Goal: Transaction & Acquisition: Purchase product/service

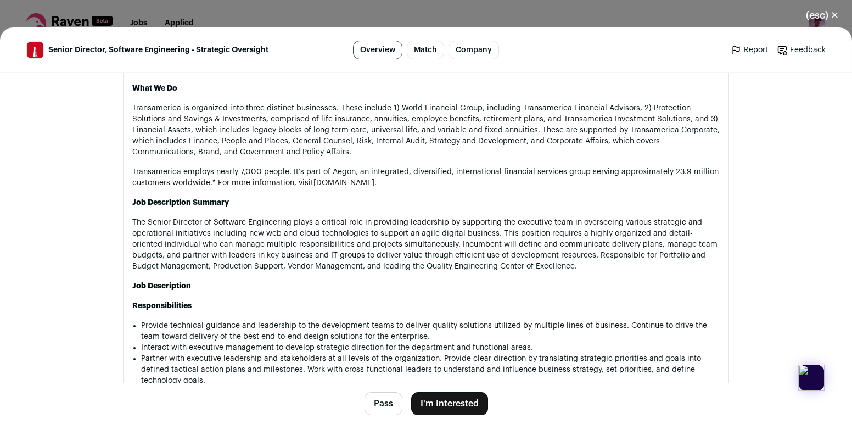
scroll to position [855, 0]
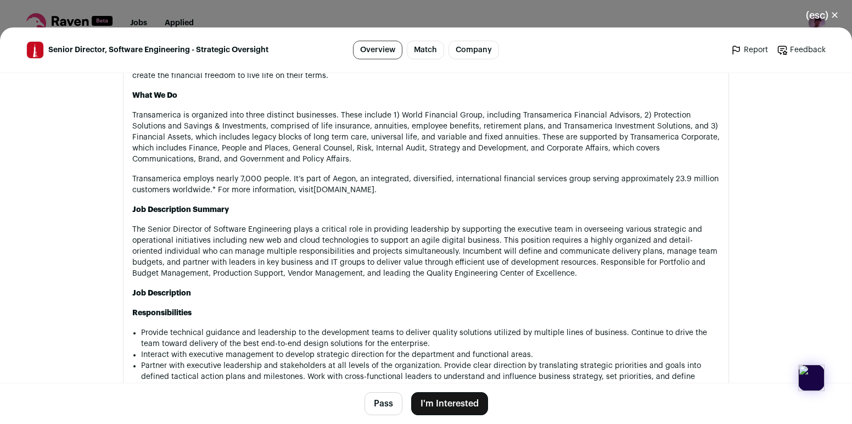
click at [355, 110] on p "Transamerica is organized into three distinct businesses. These include 1) Worl…" at bounding box center [425, 137] width 587 height 55
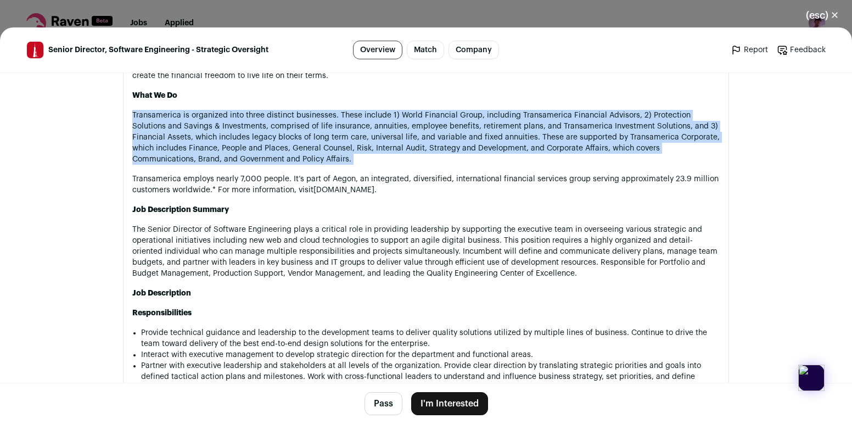
click at [355, 110] on p "Transamerica is organized into three distinct businesses. These include 1) Worl…" at bounding box center [425, 137] width 587 height 55
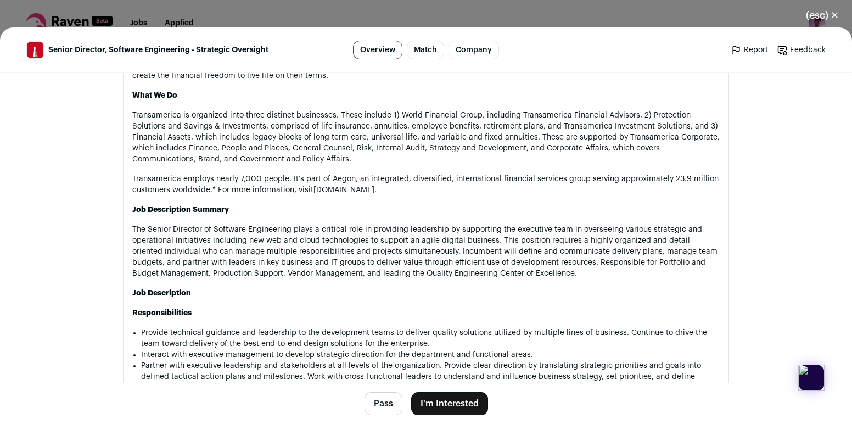
drag, startPoint x: 358, startPoint y: 145, endPoint x: 411, endPoint y: 170, distance: 58.2
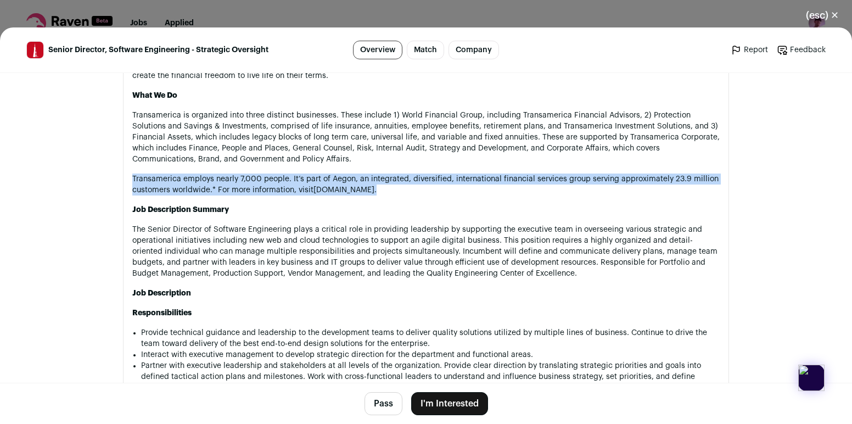
drag, startPoint x: 411, startPoint y: 170, endPoint x: 408, endPoint y: 145, distance: 25.4
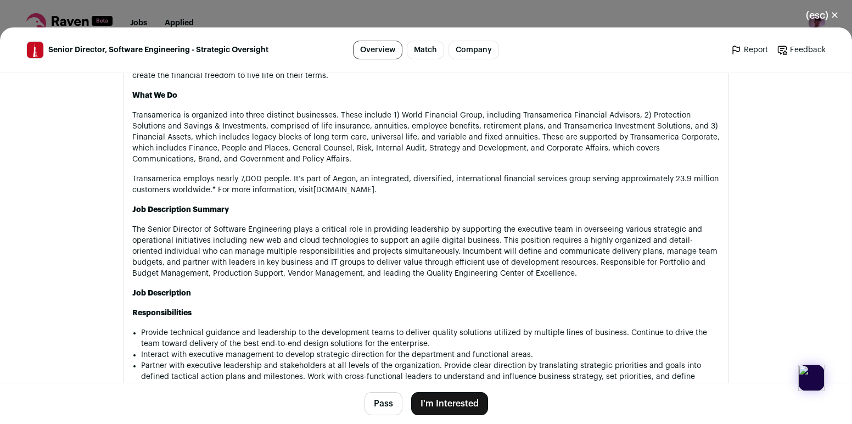
click at [431, 227] on p "The Senior Director of Software Engineering plays a critical role in providing …" at bounding box center [425, 251] width 587 height 55
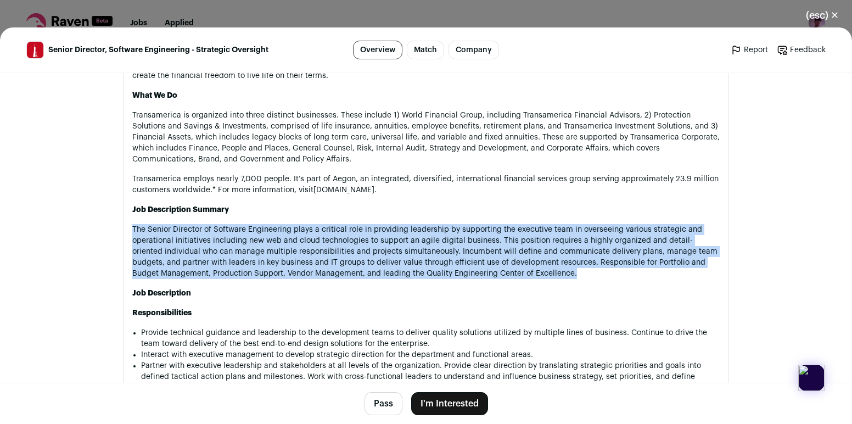
click at [431, 227] on p "The Senior Director of Software Engineering plays a critical role in providing …" at bounding box center [425, 251] width 587 height 55
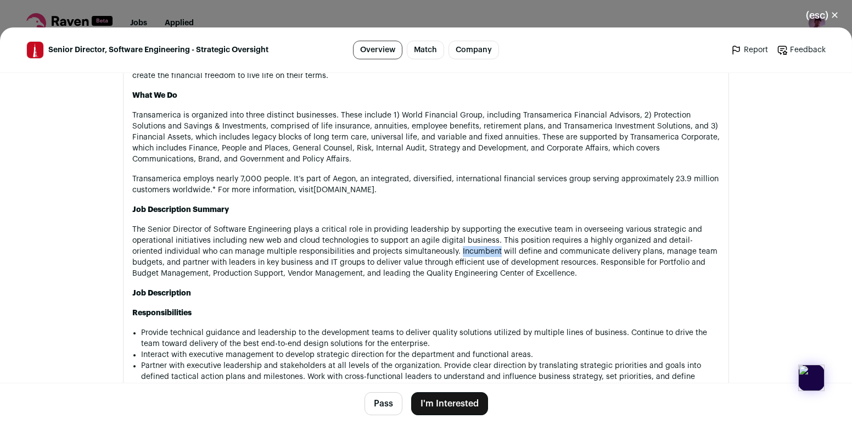
click at [431, 227] on p "The Senior Director of Software Engineering plays a critical role in providing …" at bounding box center [425, 251] width 587 height 55
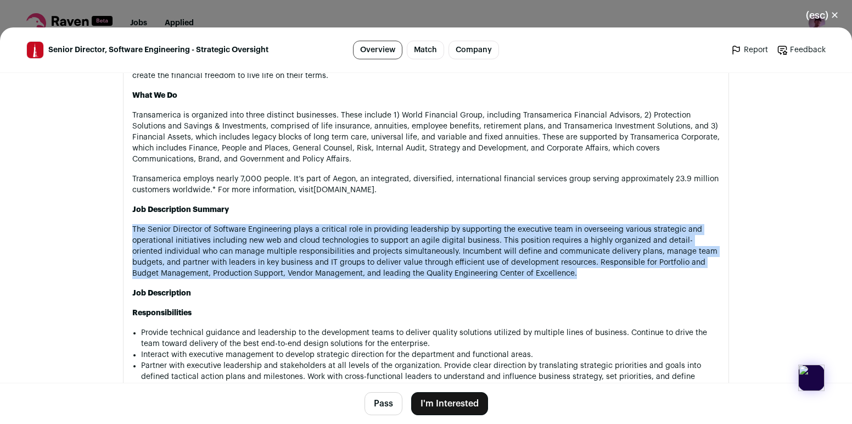
click at [431, 227] on p "The Senior Director of Software Engineering plays a critical role in providing …" at bounding box center [425, 251] width 587 height 55
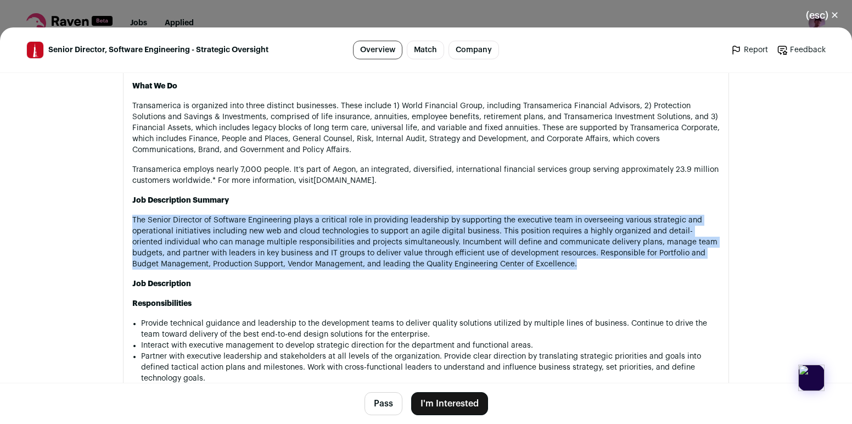
scroll to position [866, 0]
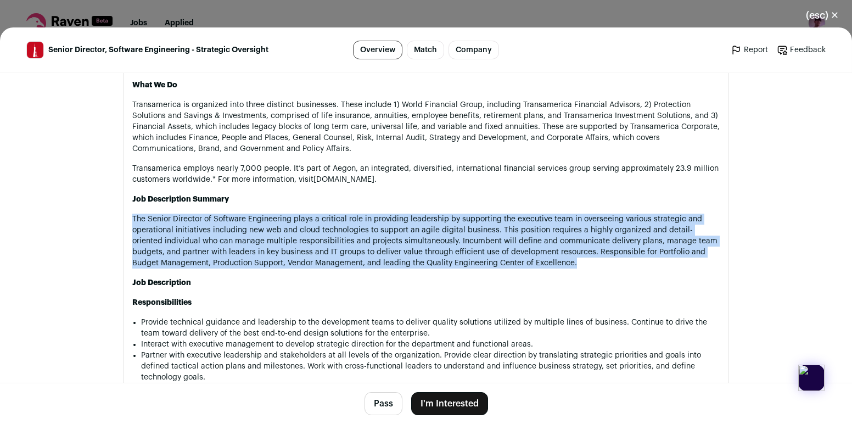
click at [432, 215] on p "The Senior Director of Software Engineering plays a critical role in providing …" at bounding box center [425, 241] width 587 height 55
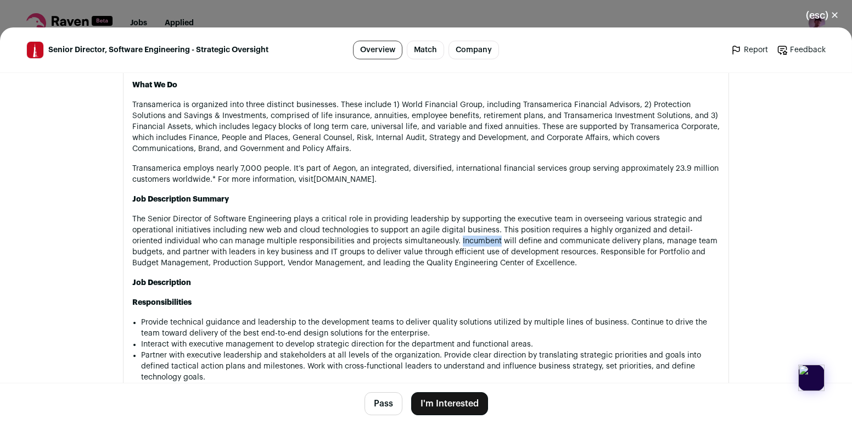
click at [432, 215] on p "The Senior Director of Software Engineering plays a critical role in providing …" at bounding box center [425, 241] width 587 height 55
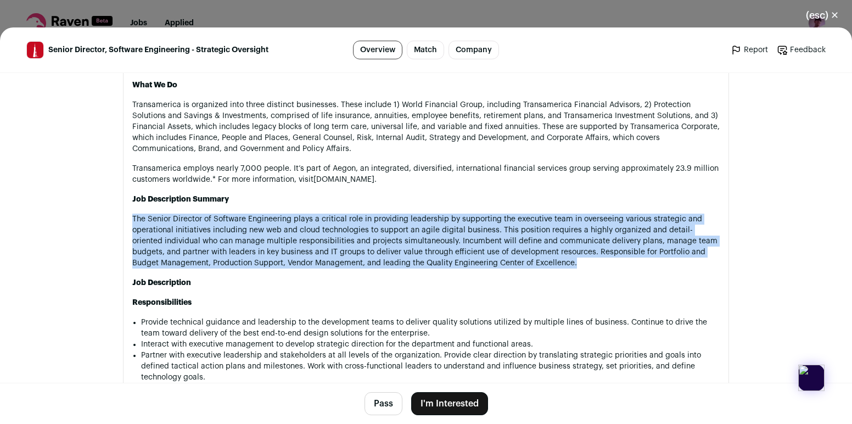
click at [432, 215] on p "The Senior Director of Software Engineering plays a critical role in providing …" at bounding box center [425, 241] width 587 height 55
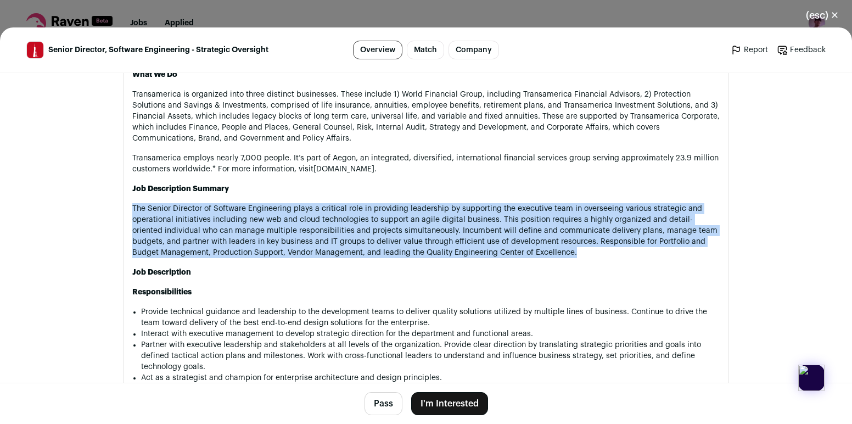
scroll to position [878, 0]
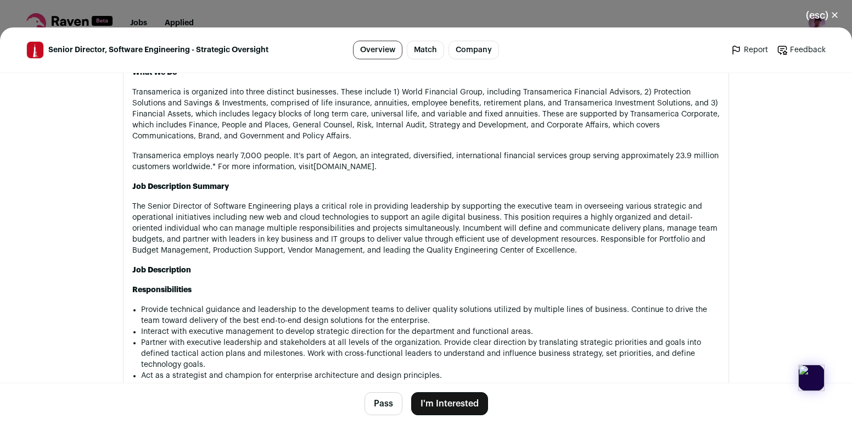
click at [370, 201] on p "The Senior Director of Software Engineering plays a critical role in providing …" at bounding box center [425, 228] width 587 height 55
click at [360, 201] on p "The Senior Director of Software Engineering plays a critical role in providing …" at bounding box center [425, 228] width 587 height 55
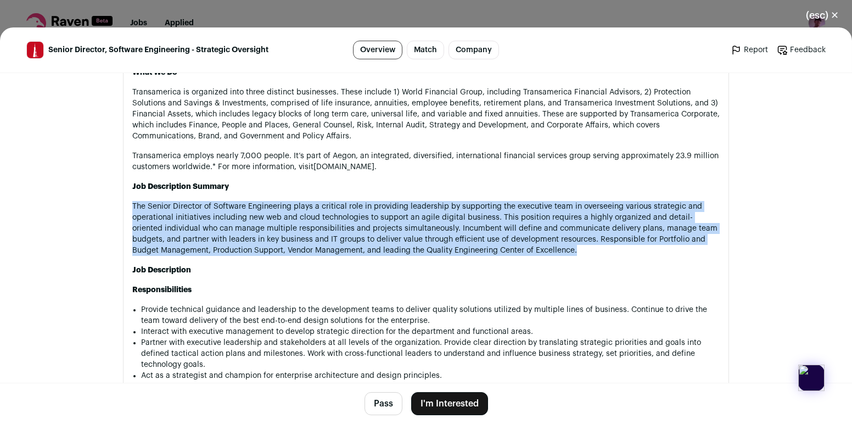
click at [360, 201] on p "The Senior Director of Software Engineering plays a critical role in providing …" at bounding box center [425, 228] width 587 height 55
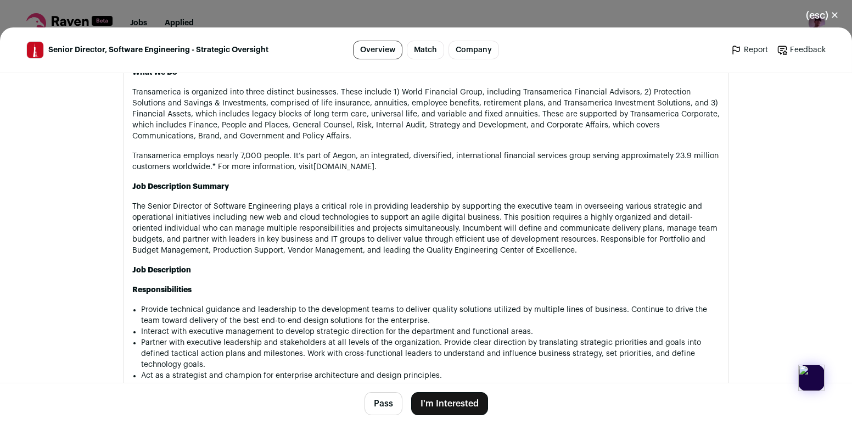
click at [405, 209] on p "The Senior Director of Software Engineering plays a critical role in providing …" at bounding box center [425, 228] width 587 height 55
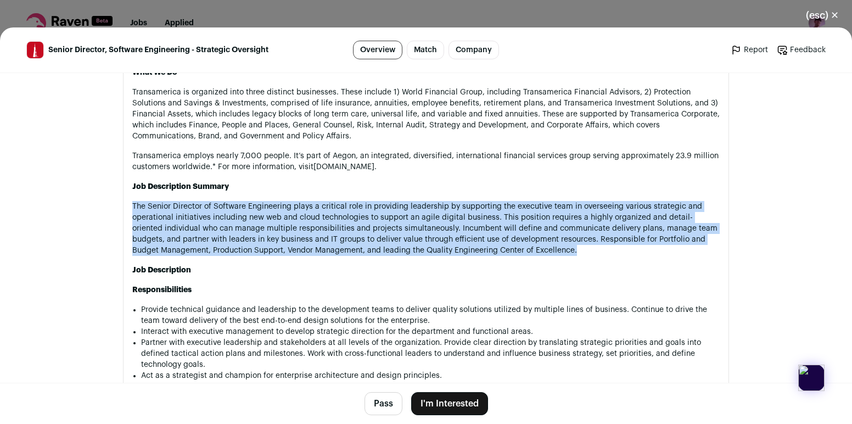
click at [405, 209] on p "The Senior Director of Software Engineering plays a critical role in providing …" at bounding box center [425, 228] width 587 height 55
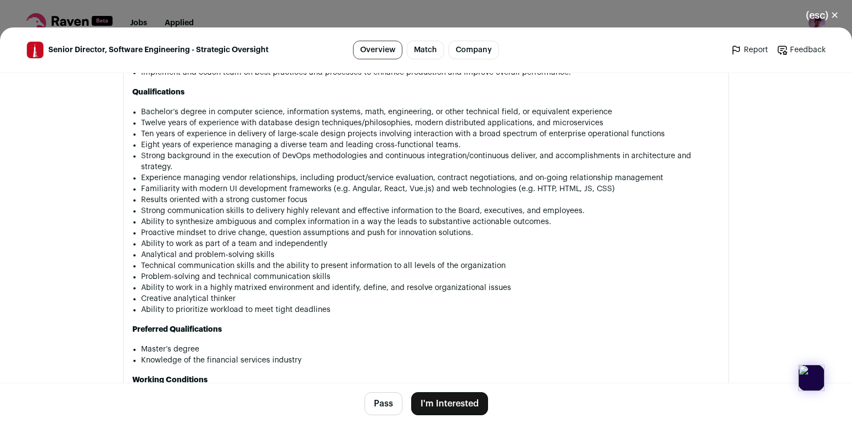
scroll to position [1299, 0]
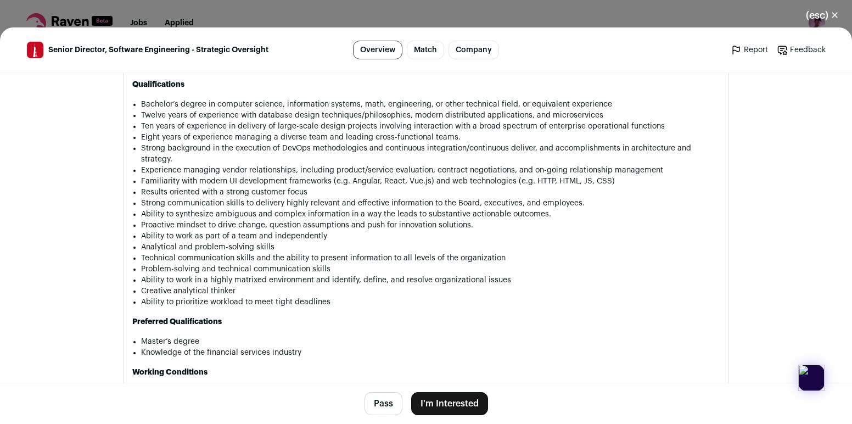
click at [465, 231] on li "Ability to work as part of a team and independently" at bounding box center [430, 236] width 578 height 11
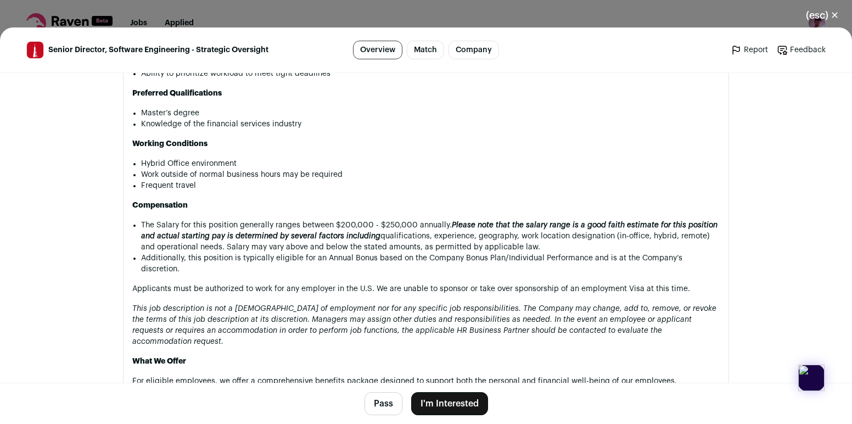
scroll to position [1530, 0]
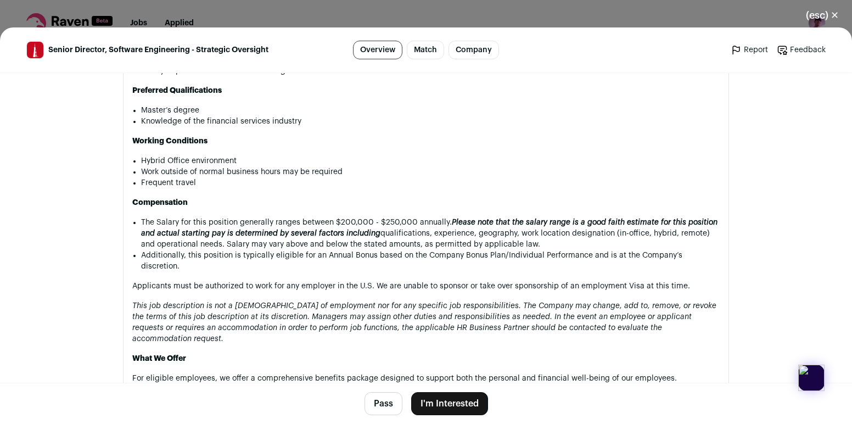
click at [434, 217] on li "The Salary for this position generally ranges between $200,000 - $250,000 annua…" at bounding box center [430, 233] width 578 height 33
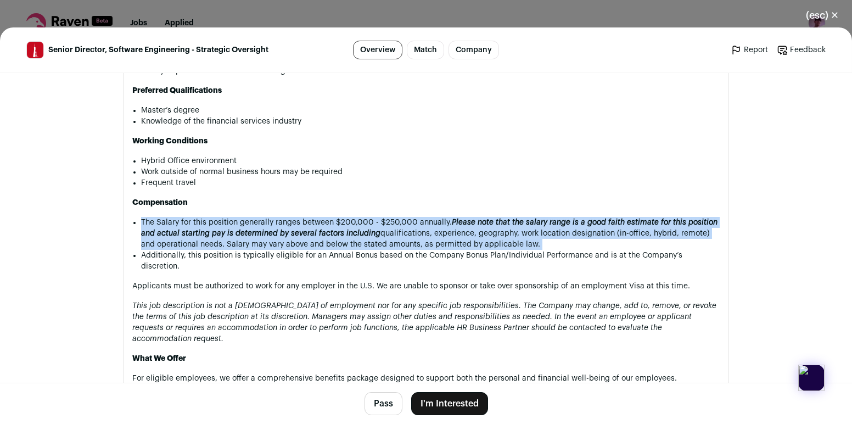
click at [434, 217] on li "The Salary for this position generally ranges between $200,000 - $250,000 annua…" at bounding box center [430, 233] width 578 height 33
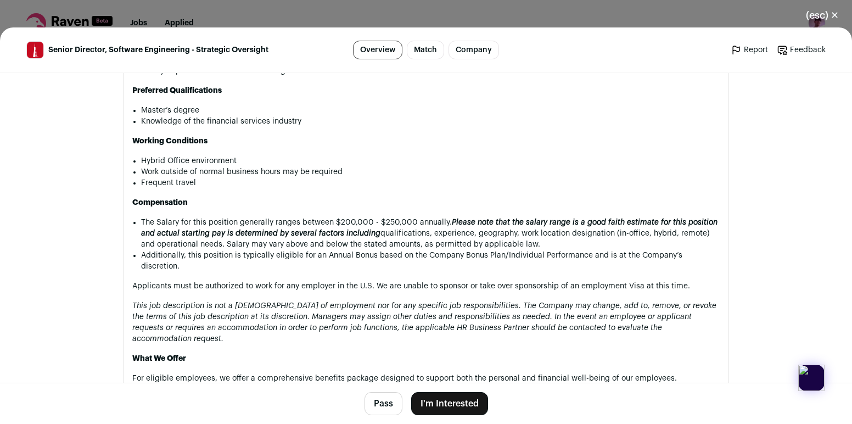
click at [438, 217] on li "The Salary for this position generally ranges between $200,000 - $250,000 annua…" at bounding box center [430, 233] width 578 height 33
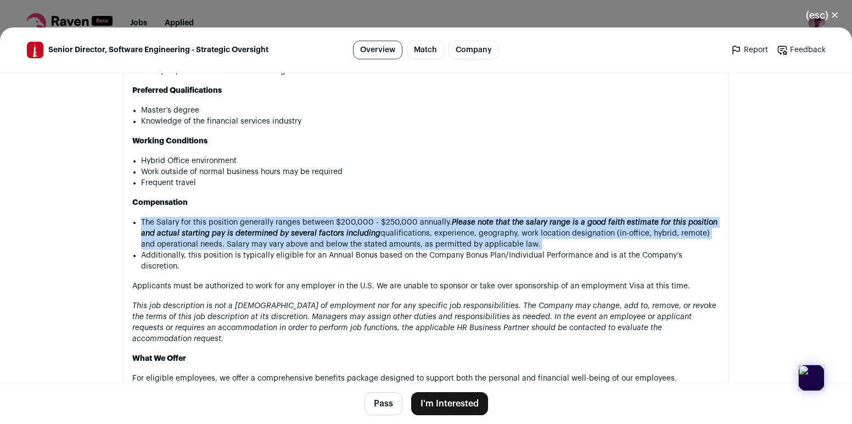
click at [438, 217] on li "The Salary for this position generally ranges between $200,000 - $250,000 annua…" at bounding box center [430, 233] width 578 height 33
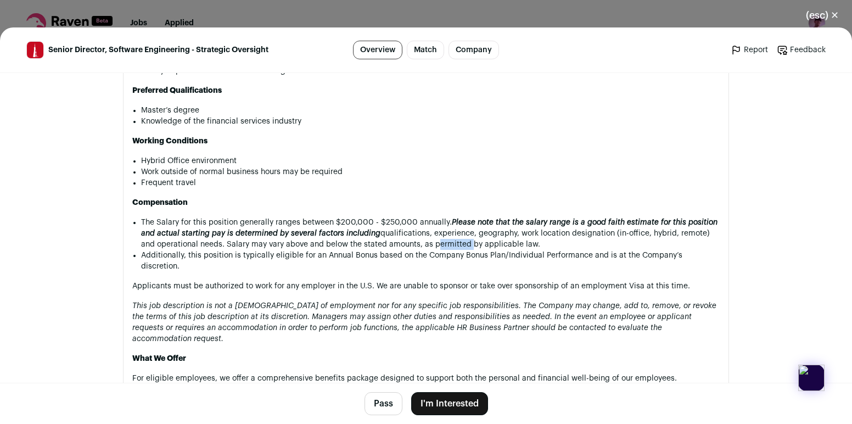
click at [438, 217] on li "The Salary for this position generally ranges between $200,000 - $250,000 annua…" at bounding box center [430, 233] width 578 height 33
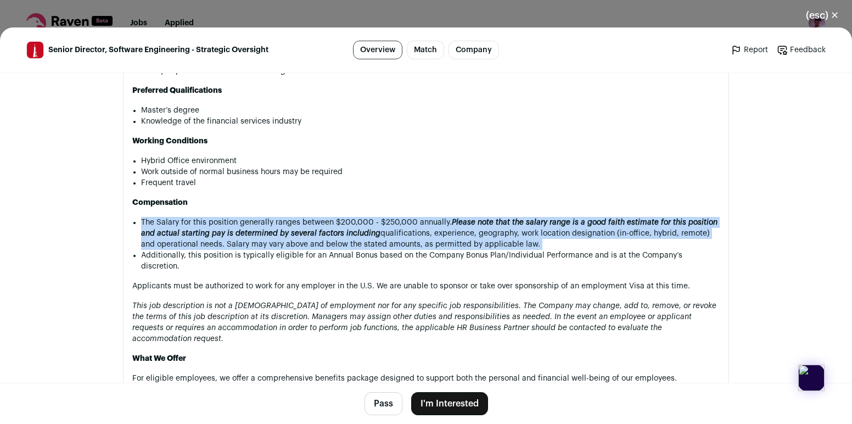
click at [438, 217] on li "The Salary for this position generally ranges between $200,000 - $250,000 annua…" at bounding box center [430, 233] width 578 height 33
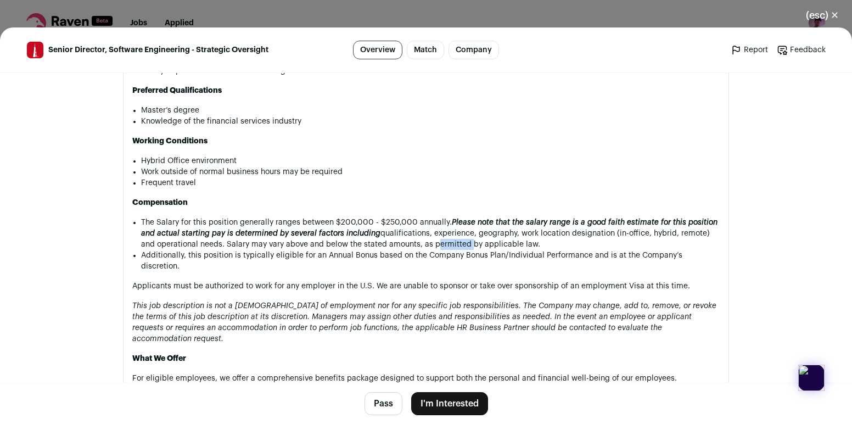
click at [438, 217] on li "The Salary for this position generally ranges between $200,000 - $250,000 annua…" at bounding box center [430, 233] width 578 height 33
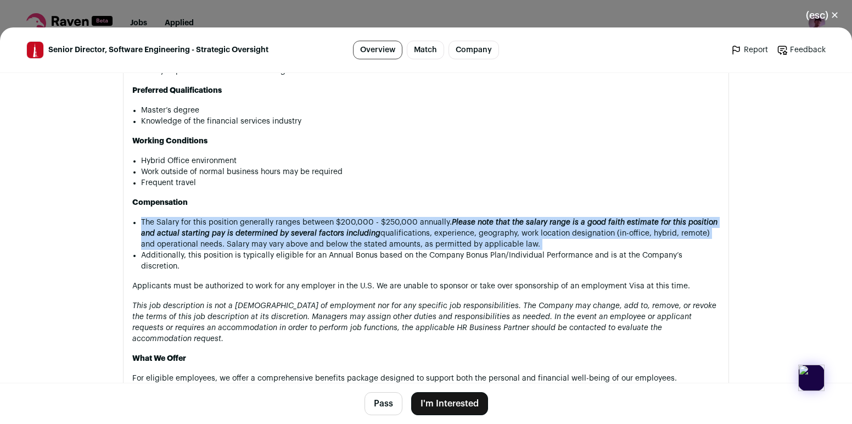
click at [438, 217] on li "The Salary for this position generally ranges between $200,000 - $250,000 annua…" at bounding box center [430, 233] width 578 height 33
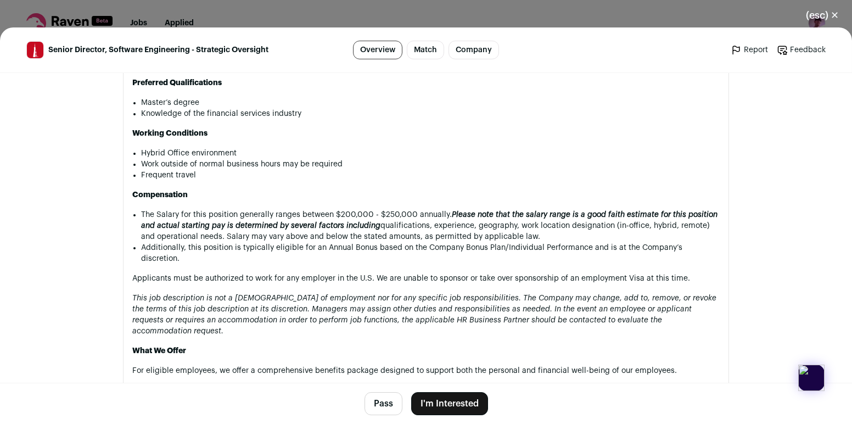
click at [439, 242] on li "Additionally, this position is typically eligible for an Annual Bonus based on …" at bounding box center [430, 253] width 578 height 22
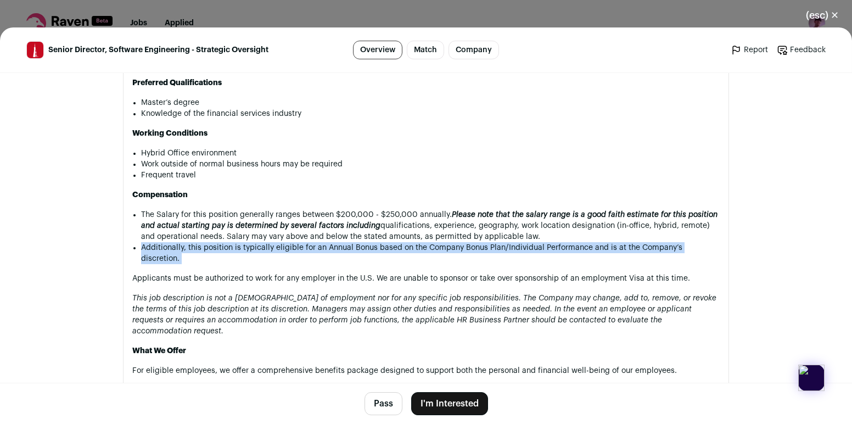
click at [439, 242] on li "Additionally, this position is typically eligible for an Annual Bonus based on …" at bounding box center [430, 253] width 578 height 22
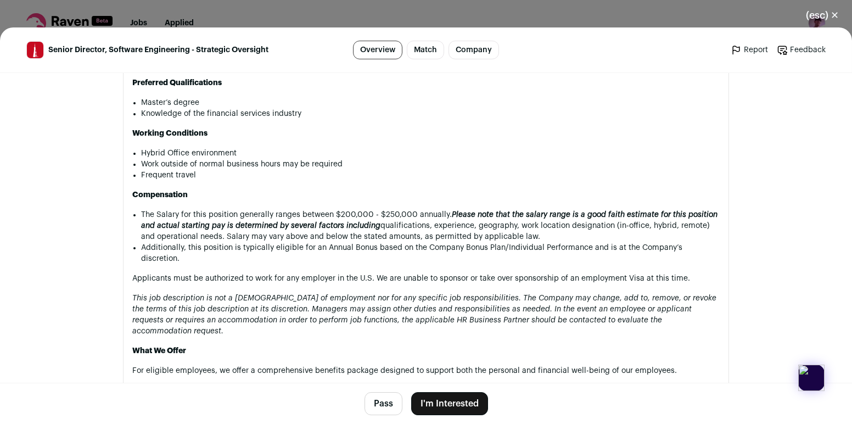
click at [440, 273] on p "Applicants must be authorized to work for any employer in the U.S. We are unabl…" at bounding box center [425, 278] width 587 height 11
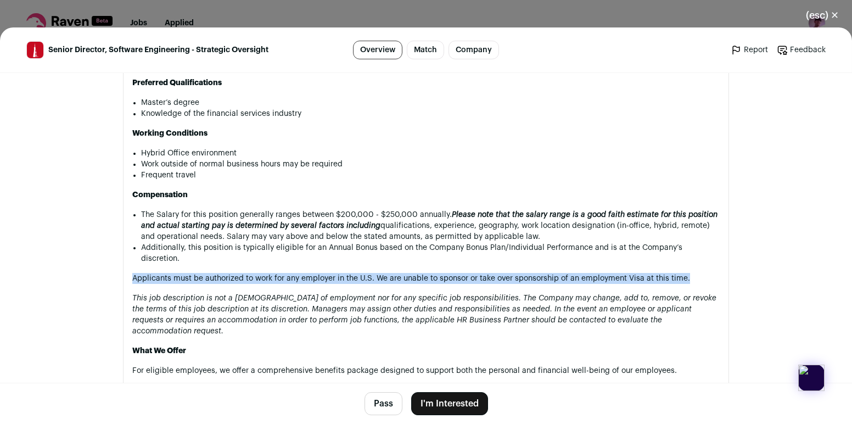
click at [440, 273] on p "Applicants must be authorized to work for any employer in the U.S. We are unabl…" at bounding box center [425, 278] width 587 height 11
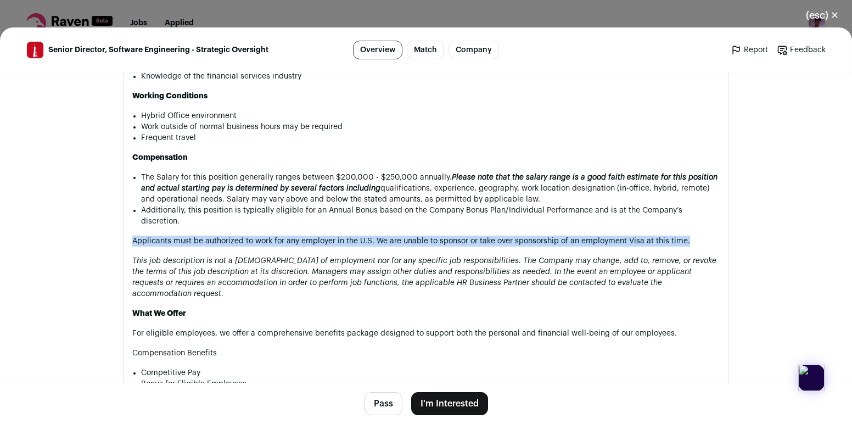
scroll to position [1592, 0]
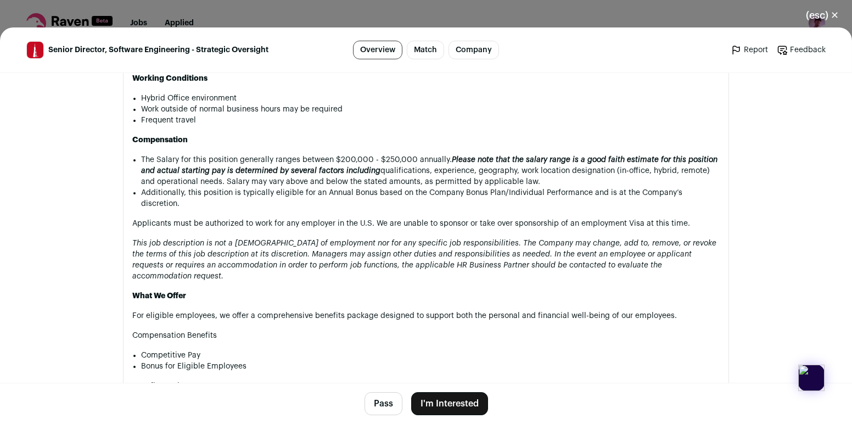
click at [440, 239] on em "This job description is not a contract of employment nor for any specific job r…" at bounding box center [424, 259] width 584 height 41
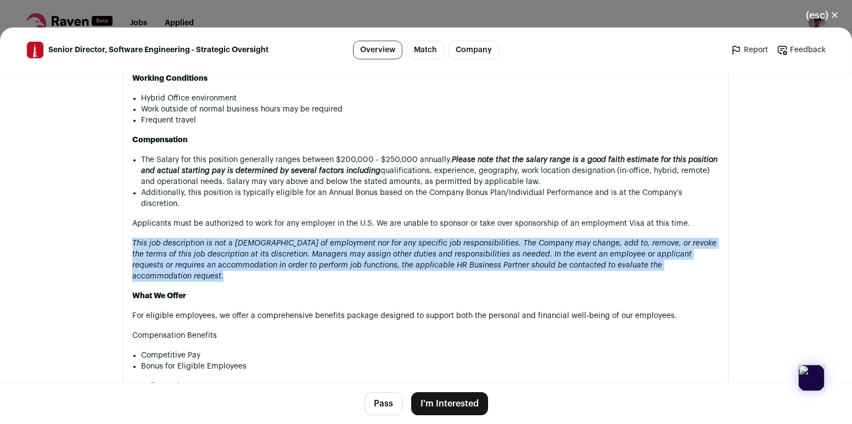
click at [440, 239] on em "This job description is not a contract of employment nor for any specific job r…" at bounding box center [424, 259] width 584 height 41
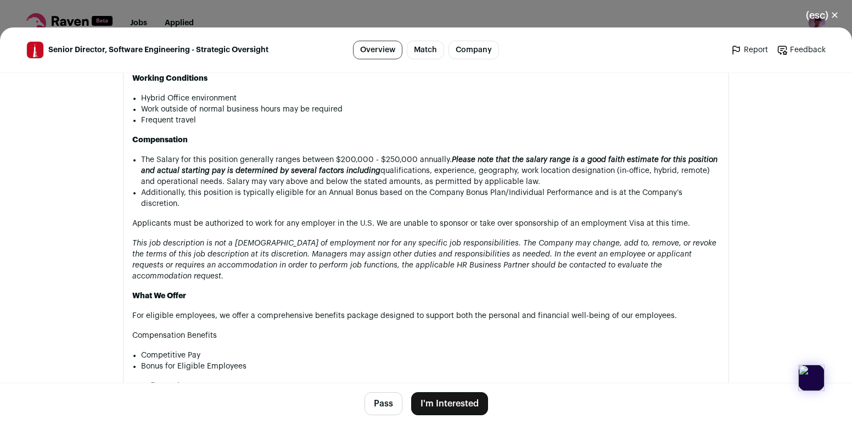
click at [439, 218] on p "Applicants must be authorized to work for any employer in the U.S. We are unabl…" at bounding box center [425, 223] width 587 height 11
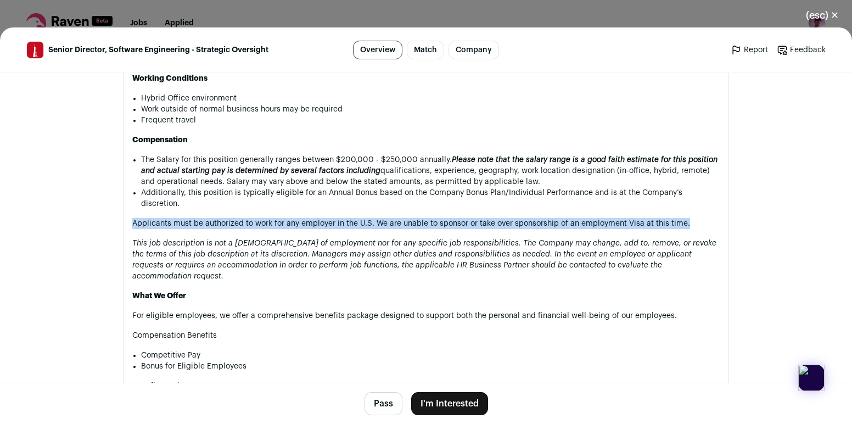
click at [439, 218] on p "Applicants must be authorized to work for any employer in the U.S. We are unabl…" at bounding box center [425, 223] width 587 height 11
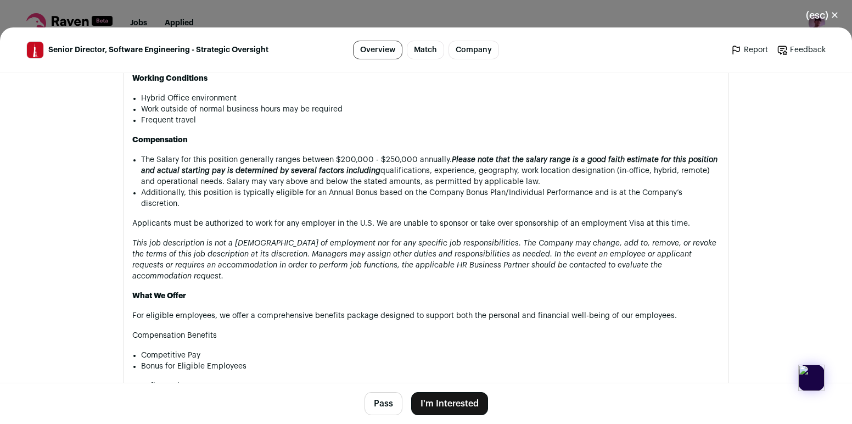
click at [448, 238] on p "This job description is not a contract of employment nor for any specific job r…" at bounding box center [425, 260] width 587 height 44
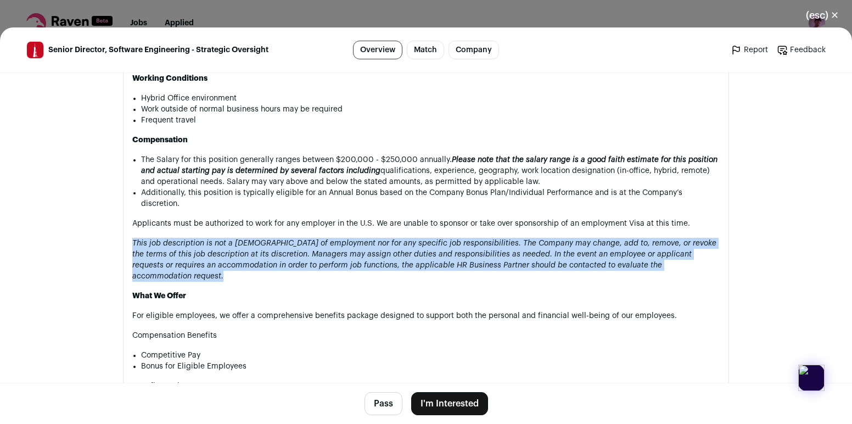
click at [448, 238] on p "This job description is not a contract of employment nor for any specific job r…" at bounding box center [425, 260] width 587 height 44
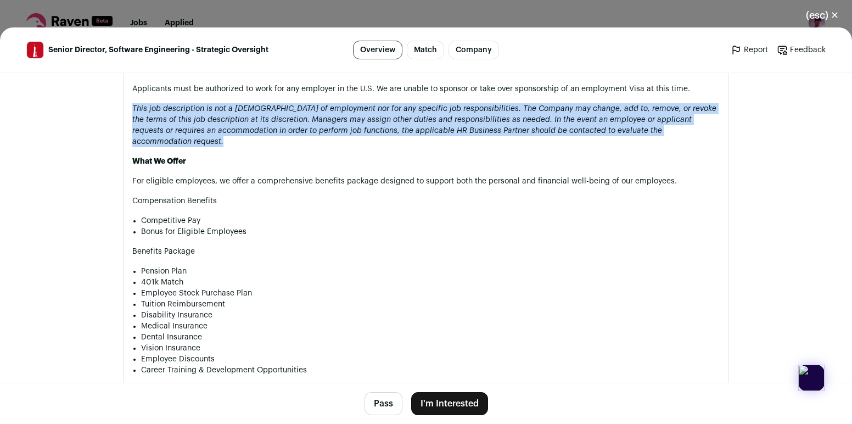
scroll to position [1715, 0]
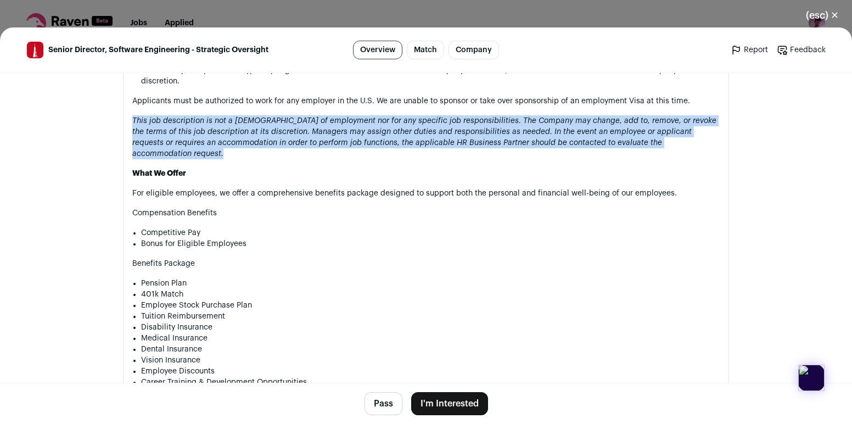
click at [422, 117] on em "This job description is not a contract of employment nor for any specific job r…" at bounding box center [424, 137] width 584 height 41
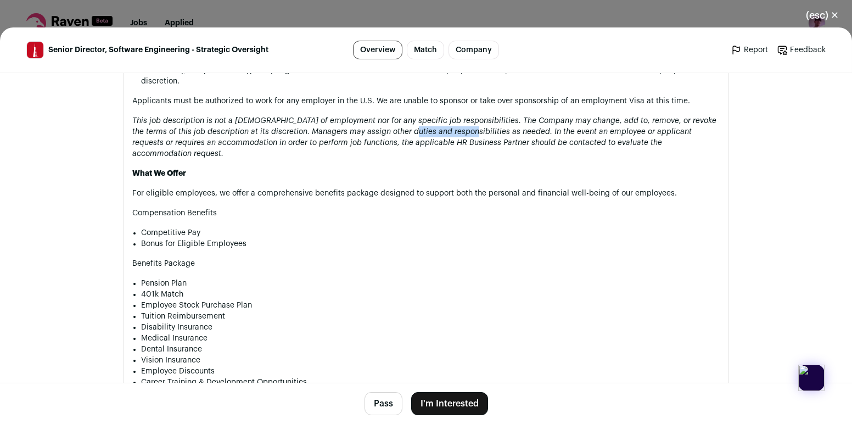
click at [422, 117] on em "This job description is not a contract of employment nor for any specific job r…" at bounding box center [424, 137] width 584 height 41
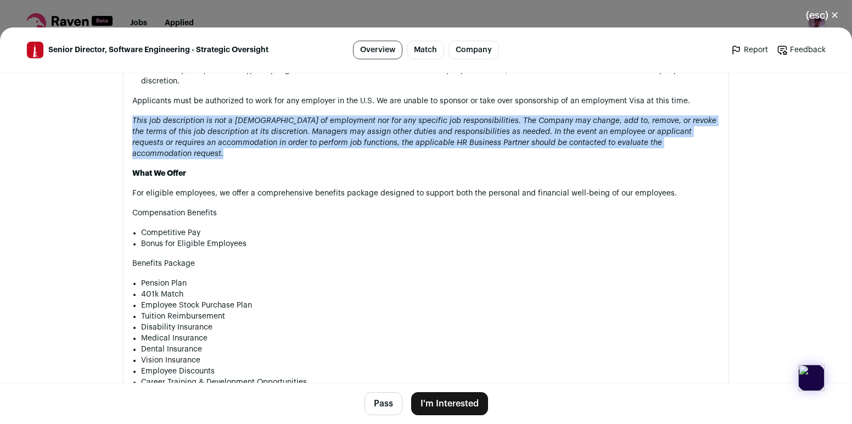
click at [422, 117] on em "This job description is not a contract of employment nor for any specific job r…" at bounding box center [424, 137] width 584 height 41
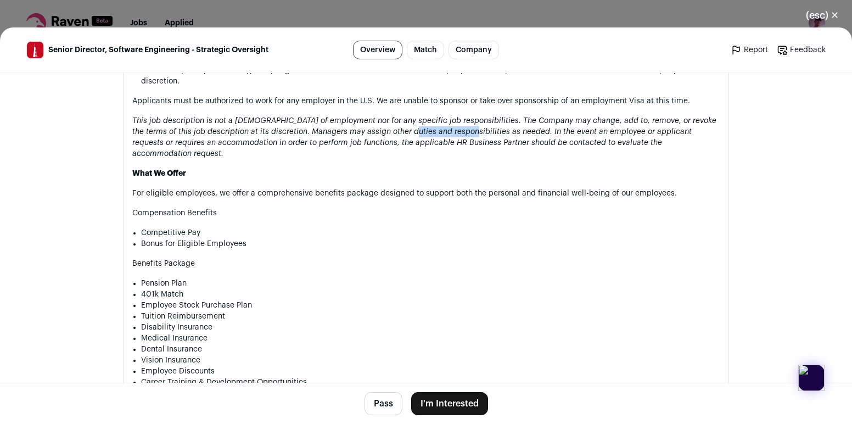
click at [422, 117] on em "This job description is not a contract of employment nor for any specific job r…" at bounding box center [424, 137] width 584 height 41
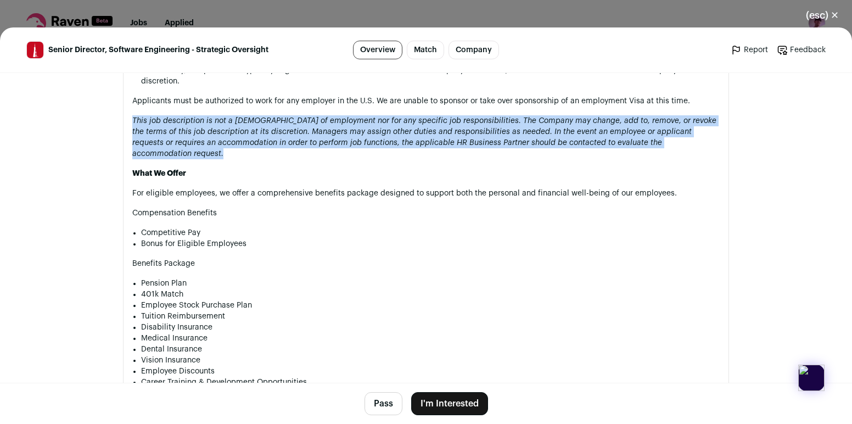
click at [422, 117] on em "This job description is not a contract of employment nor for any specific job r…" at bounding box center [424, 137] width 584 height 41
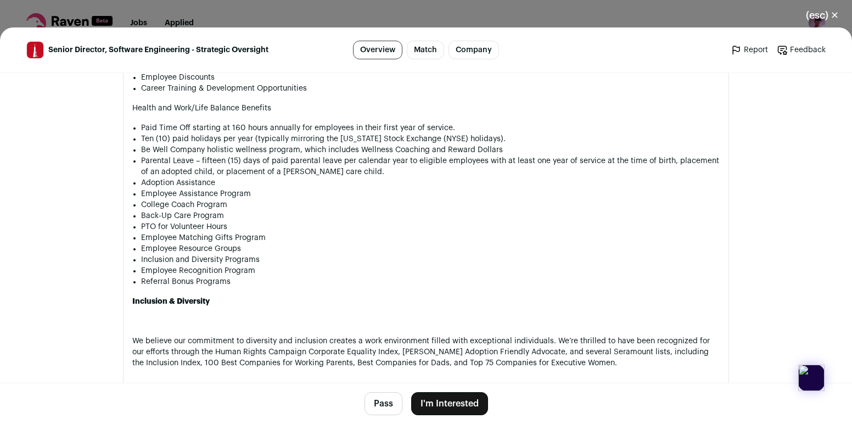
scroll to position [2007, 0]
click at [389, 145] on li "Be Well Company holistic wellness program, which includes Wellness Coaching and…" at bounding box center [430, 150] width 578 height 11
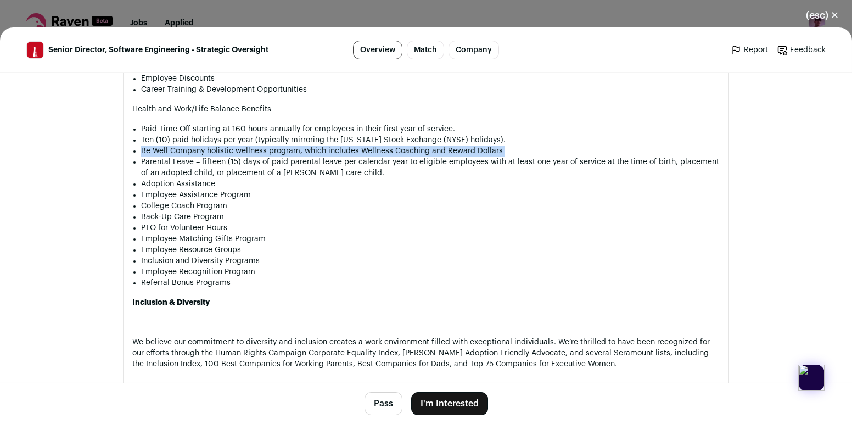
click at [389, 145] on li "Be Well Company holistic wellness program, which includes Wellness Coaching and…" at bounding box center [430, 150] width 578 height 11
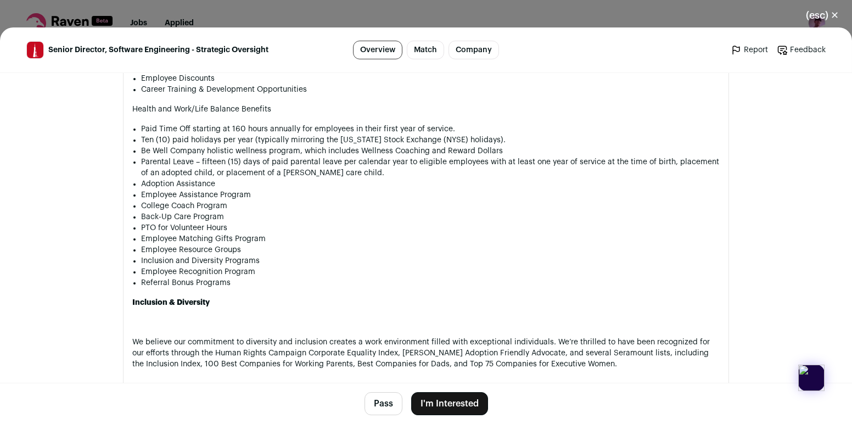
click at [392, 156] on li "Parental Leave – fifteen (15) days of paid parental leave per calendar year to …" at bounding box center [430, 167] width 578 height 22
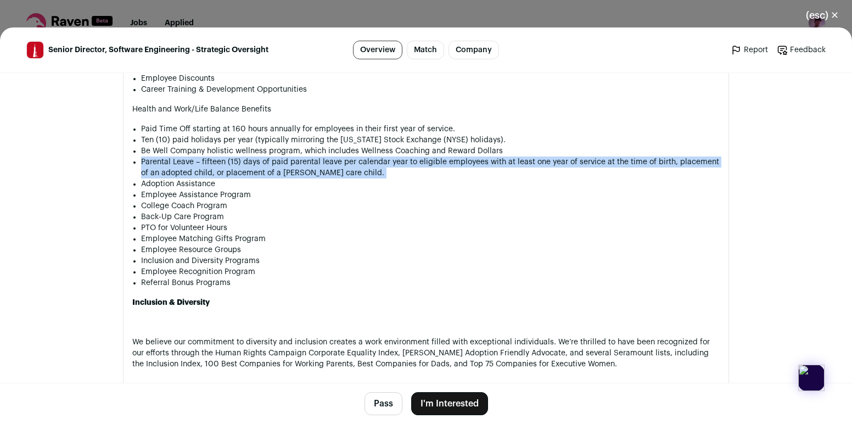
click at [392, 156] on li "Parental Leave – fifteen (15) days of paid parental leave per calendar year to …" at bounding box center [430, 167] width 578 height 22
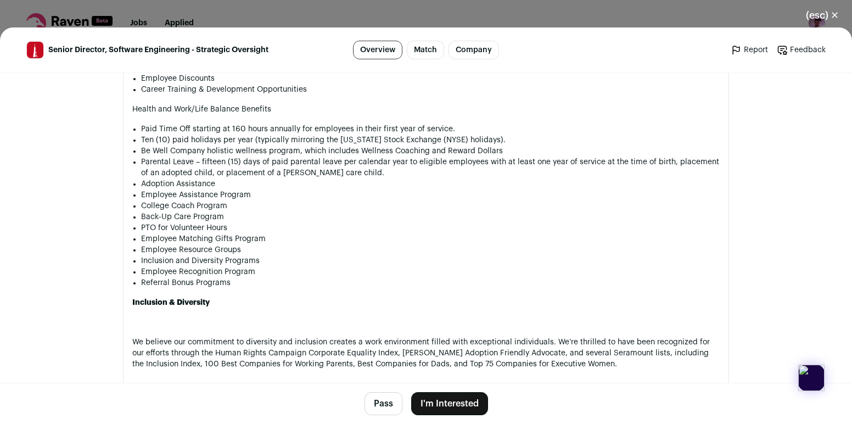
click at [379, 415] on footer "Pass I'm Interested" at bounding box center [426, 403] width 852 height 41
click at [381, 403] on button "Pass" at bounding box center [383, 403] width 38 height 23
click at [816, 8] on button "(esc) ✕" at bounding box center [822, 15] width 59 height 24
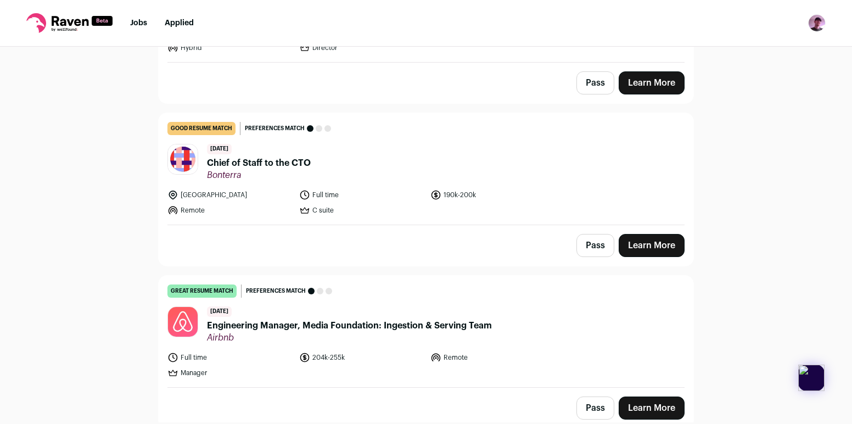
scroll to position [879, 0]
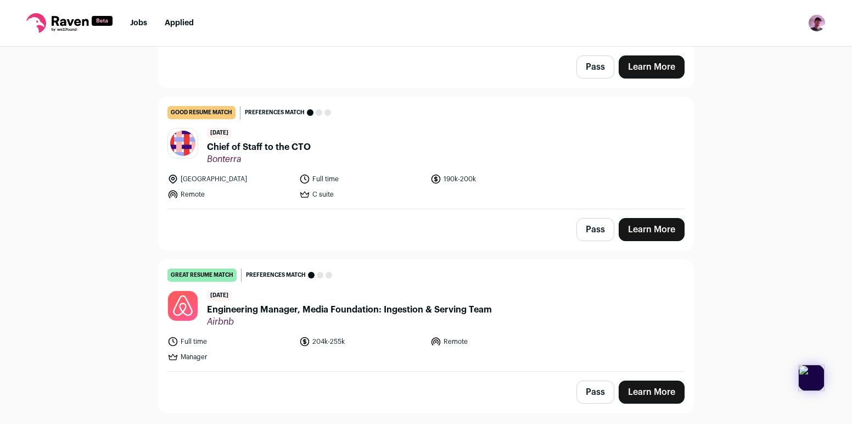
click at [590, 218] on button "Pass" at bounding box center [595, 229] width 38 height 23
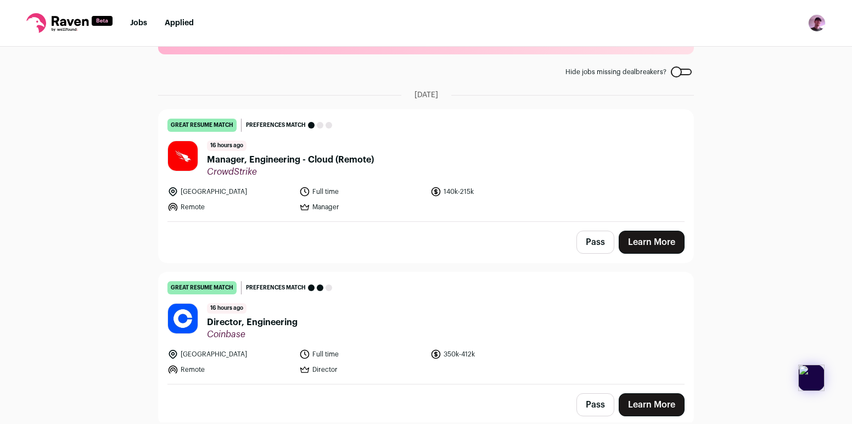
scroll to position [53, 0]
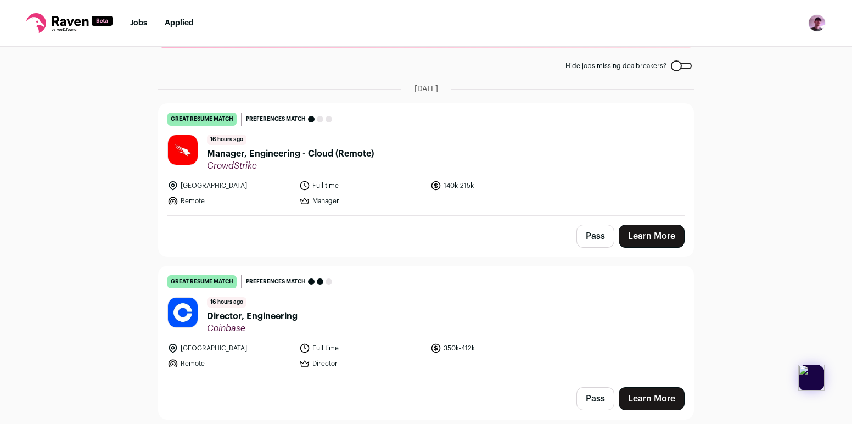
click at [187, 147] on img at bounding box center [183, 150] width 30 height 30
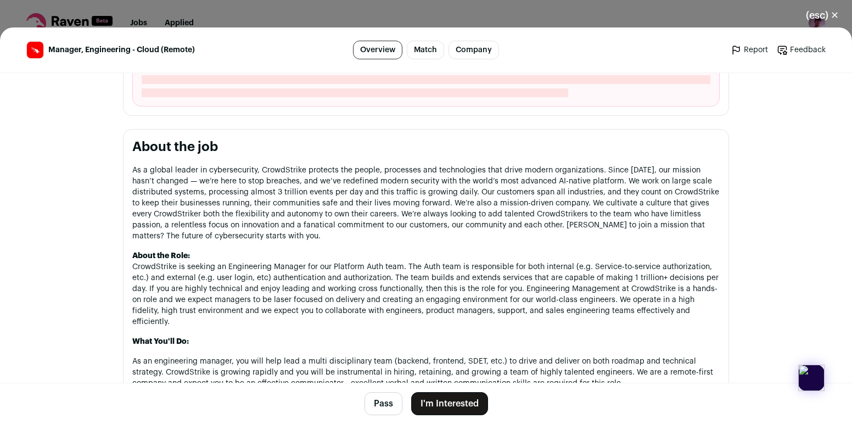
scroll to position [450, 0]
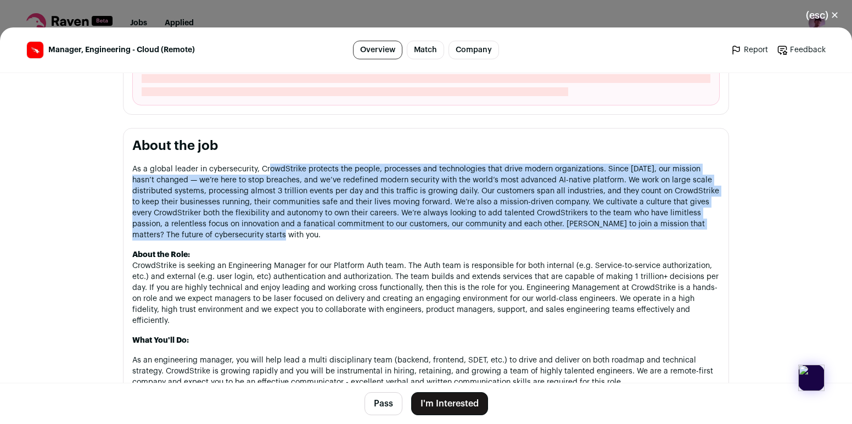
drag, startPoint x: 268, startPoint y: 164, endPoint x: 317, endPoint y: 234, distance: 85.9
click at [317, 234] on p "As a global leader in cybersecurity, CrowdStrike protects the people, processes…" at bounding box center [425, 202] width 587 height 77
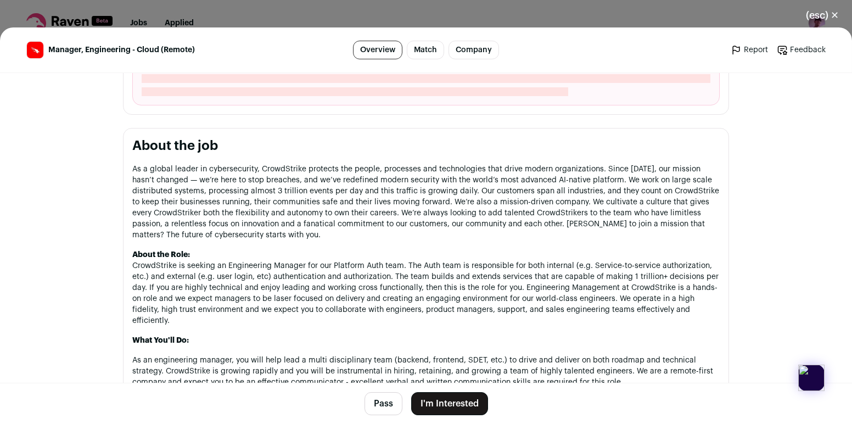
drag, startPoint x: 317, startPoint y: 234, endPoint x: 313, endPoint y: 159, distance: 75.3
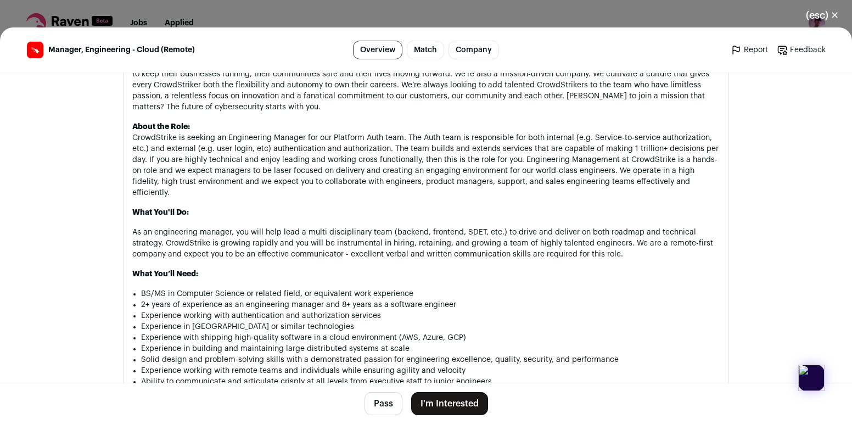
scroll to position [592, 0]
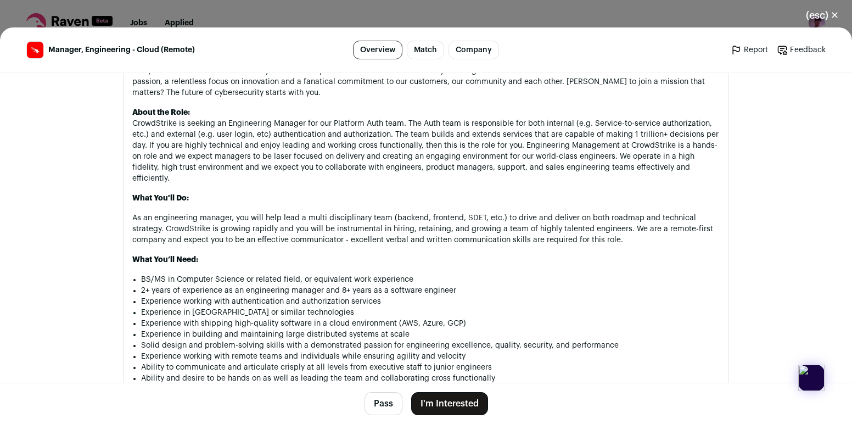
click at [313, 159] on p "About the Role: CrowdStrike is seeking an Engineering Manager for our Platform …" at bounding box center [425, 145] width 587 height 77
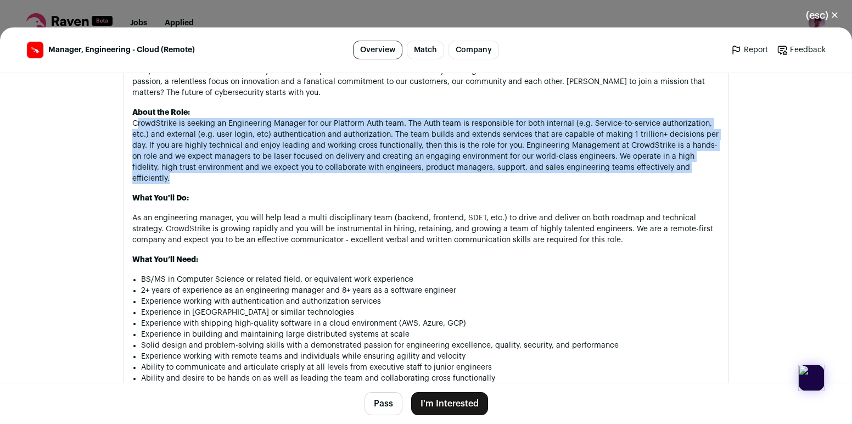
click at [313, 159] on p "About the Role: CrowdStrike is seeking an Engineering Manager for our Platform …" at bounding box center [425, 145] width 587 height 77
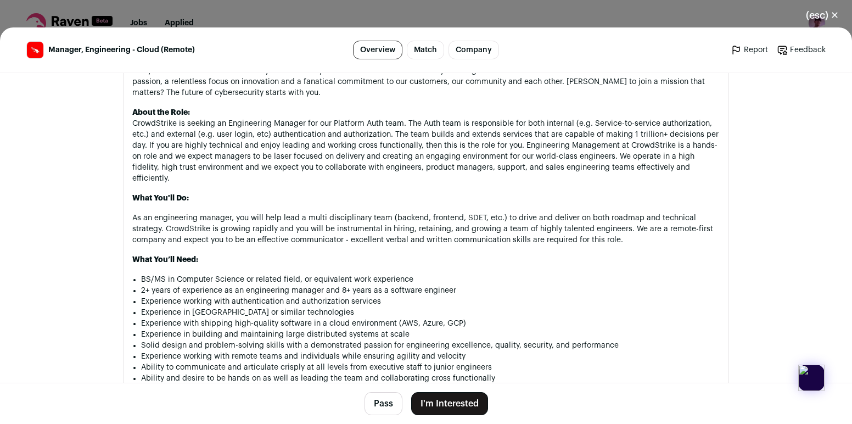
click at [326, 142] on p "About the Role: CrowdStrike is seeking an Engineering Manager for our Platform …" at bounding box center [425, 145] width 587 height 77
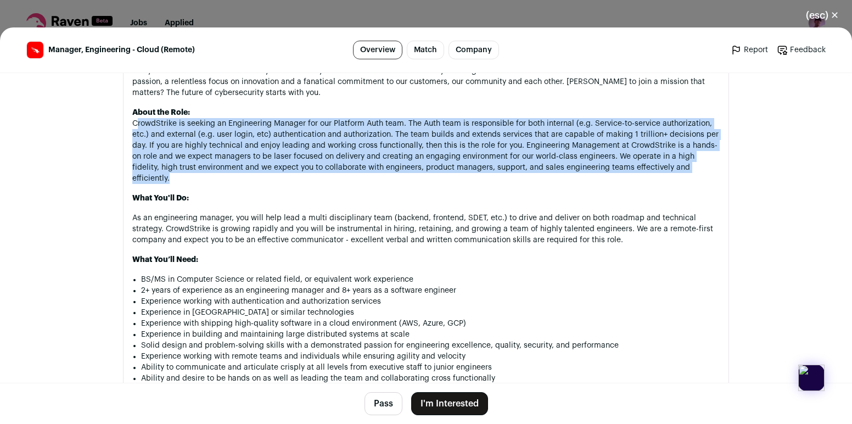
click at [326, 142] on p "About the Role: CrowdStrike is seeking an Engineering Manager for our Platform …" at bounding box center [425, 145] width 587 height 77
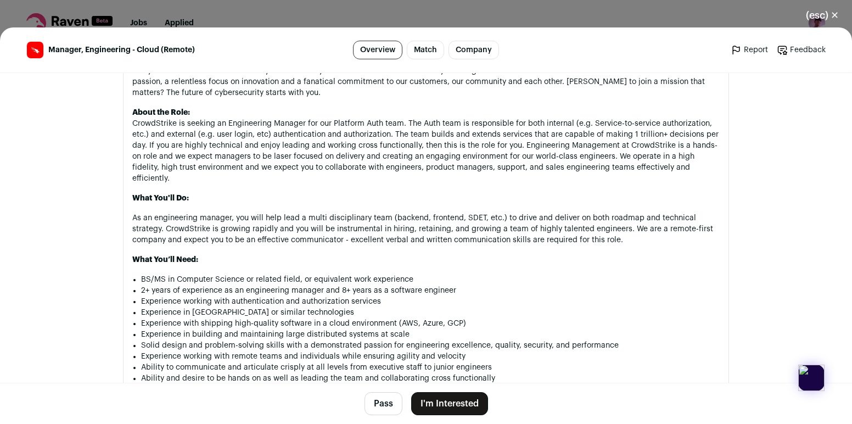
click at [337, 214] on p "As an engineering manager, you will help lead a multi disciplinary team (backen…" at bounding box center [425, 228] width 587 height 33
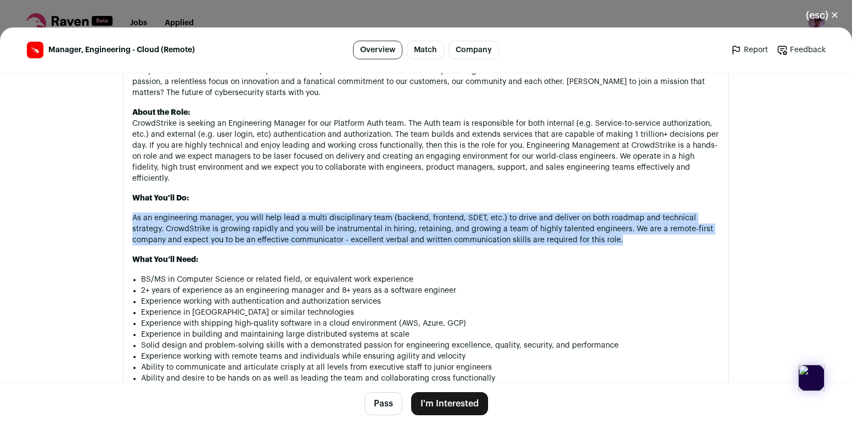
click at [337, 214] on p "As an engineering manager, you will help lead a multi disciplinary team (backen…" at bounding box center [425, 228] width 587 height 33
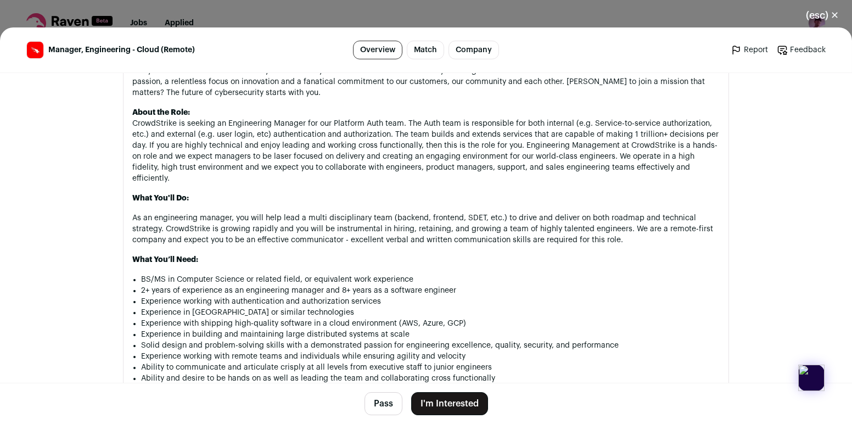
click at [321, 119] on p "About the Role: CrowdStrike is seeking an Engineering Manager for our Platform …" at bounding box center [425, 145] width 587 height 77
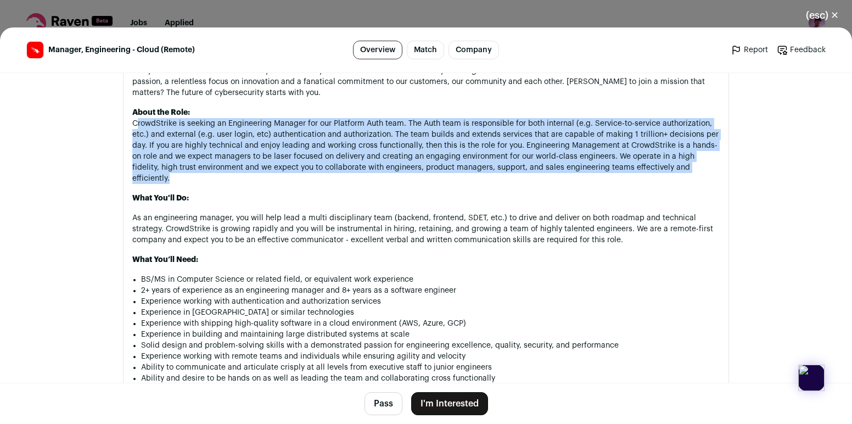
click at [321, 119] on p "About the Role: CrowdStrike is seeking an Engineering Manager for our Platform …" at bounding box center [425, 145] width 587 height 77
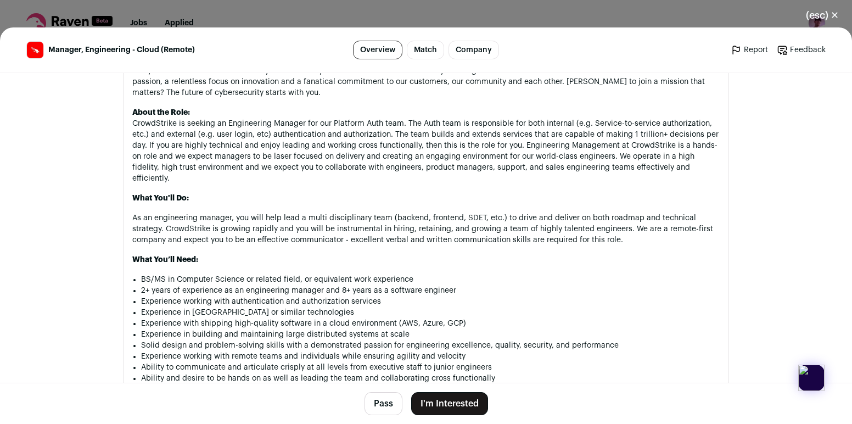
click at [335, 138] on p "About the Role: CrowdStrike is seeking an Engineering Manager for our Platform …" at bounding box center [425, 145] width 587 height 77
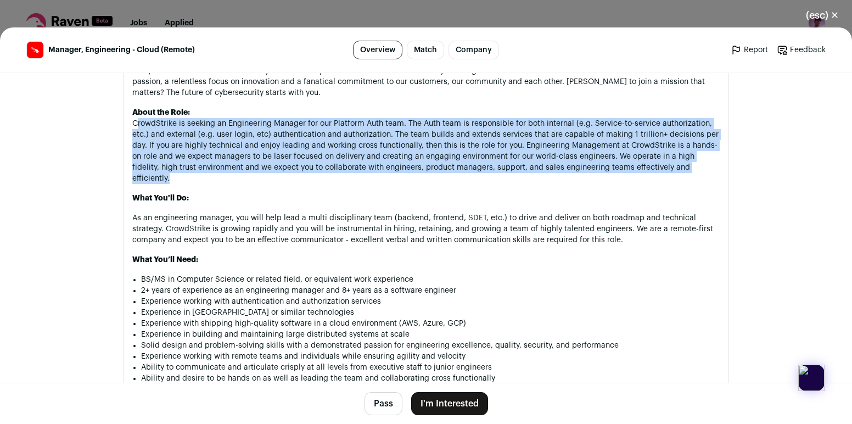
click at [335, 138] on p "About the Role: CrowdStrike is seeking an Engineering Manager for our Platform …" at bounding box center [425, 145] width 587 height 77
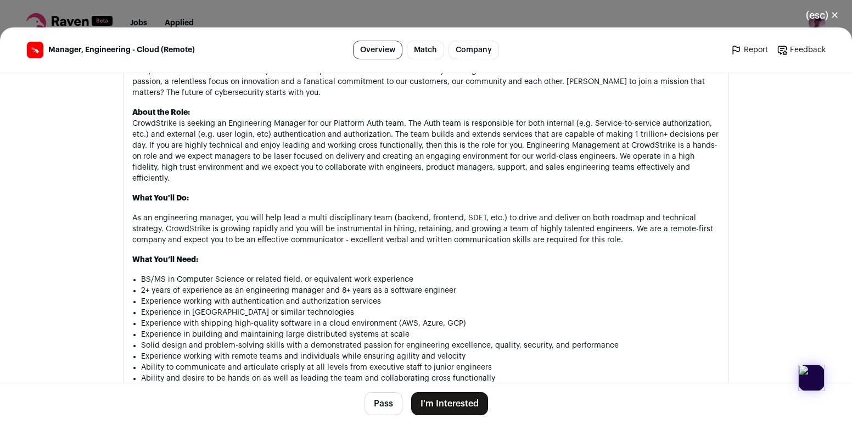
click at [356, 212] on p "As an engineering manager, you will help lead a multi disciplinary team (backen…" at bounding box center [425, 228] width 587 height 33
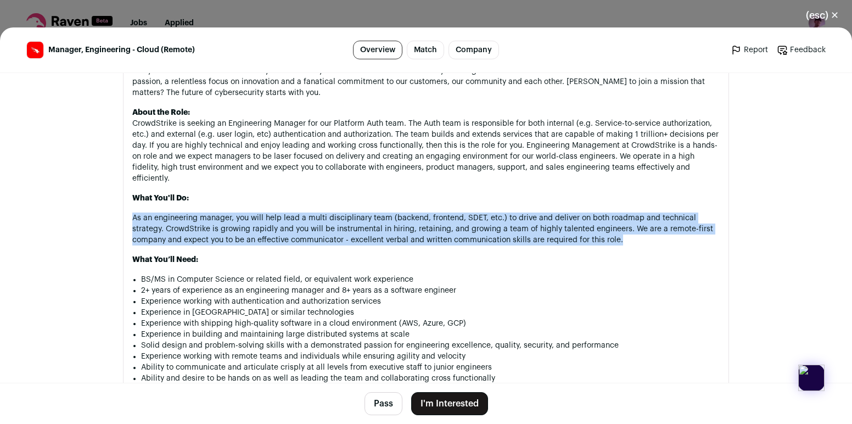
click at [356, 212] on p "As an engineering manager, you will help lead a multi disciplinary team (backen…" at bounding box center [425, 228] width 587 height 33
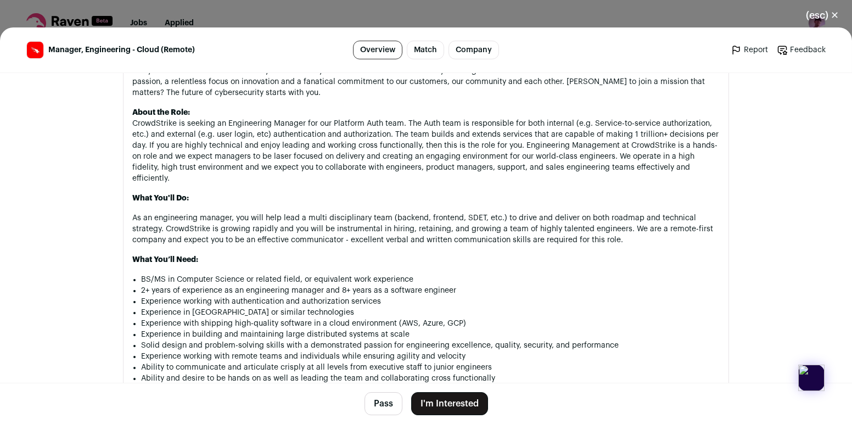
click at [362, 214] on p "As an engineering manager, you will help lead a multi disciplinary team (backen…" at bounding box center [425, 228] width 587 height 33
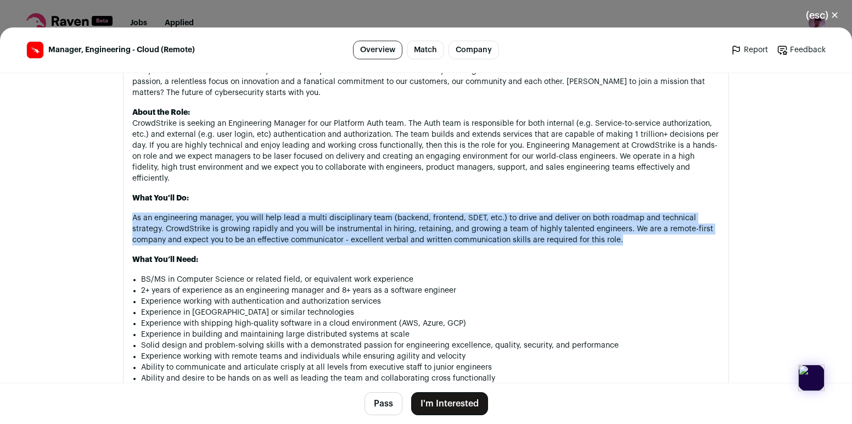
click at [362, 214] on p "As an engineering manager, you will help lead a multi disciplinary team (backen…" at bounding box center [425, 228] width 587 height 33
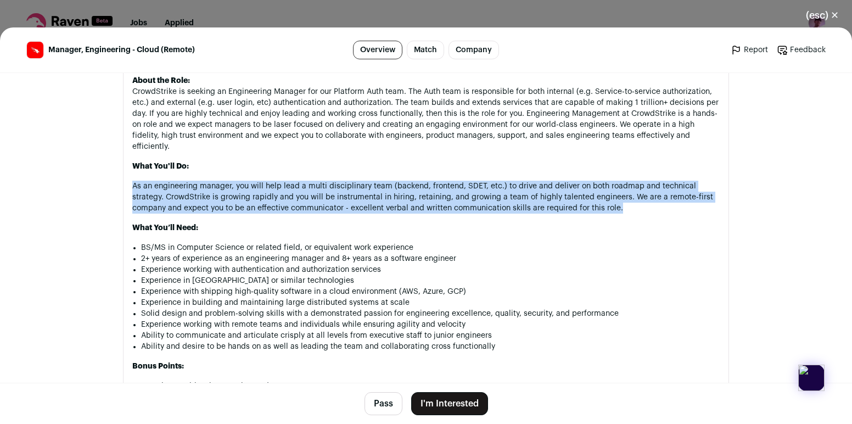
scroll to position [633, 0]
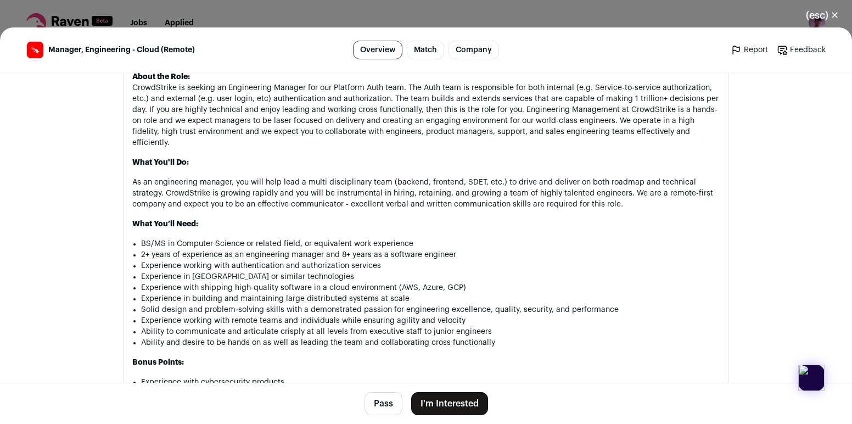
click at [377, 282] on li "Experience with shipping high-quality software in a cloud environment (AWS, Azu…" at bounding box center [430, 287] width 578 height 11
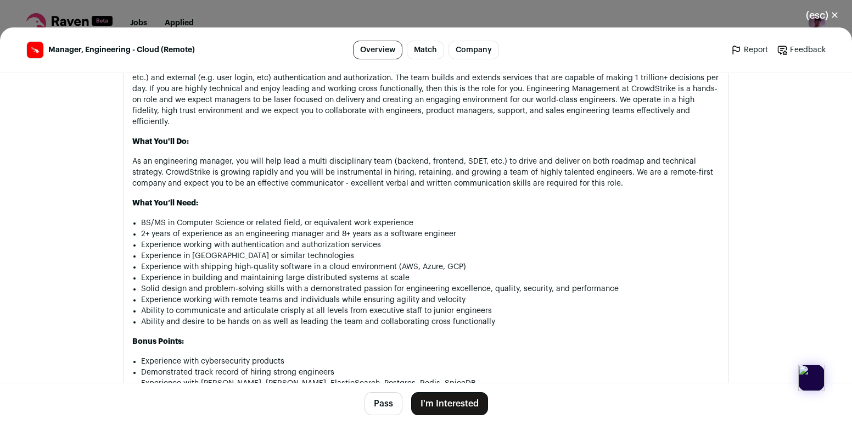
scroll to position [656, 0]
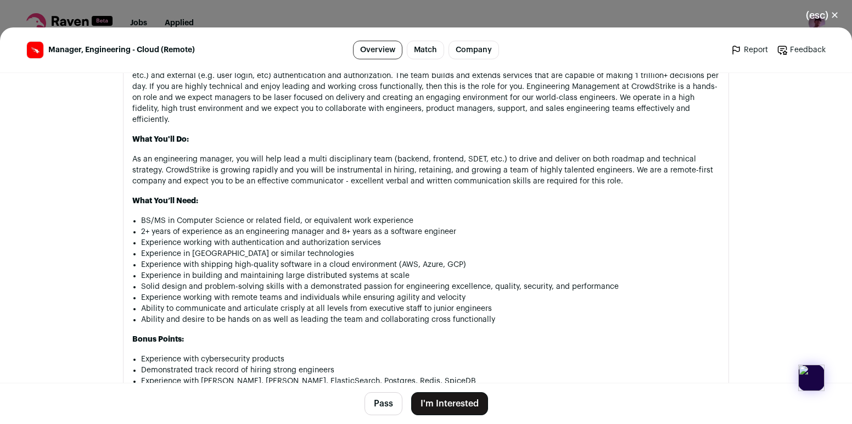
click at [373, 259] on li "Experience with shipping high-quality software in a cloud environment (AWS, Azu…" at bounding box center [430, 264] width 578 height 11
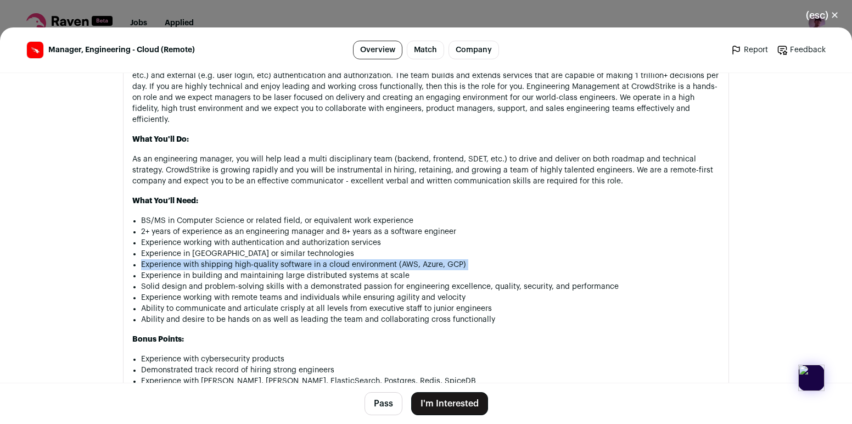
click at [373, 259] on li "Experience with shipping high-quality software in a cloud environment (AWS, Azu…" at bounding box center [430, 264] width 578 height 11
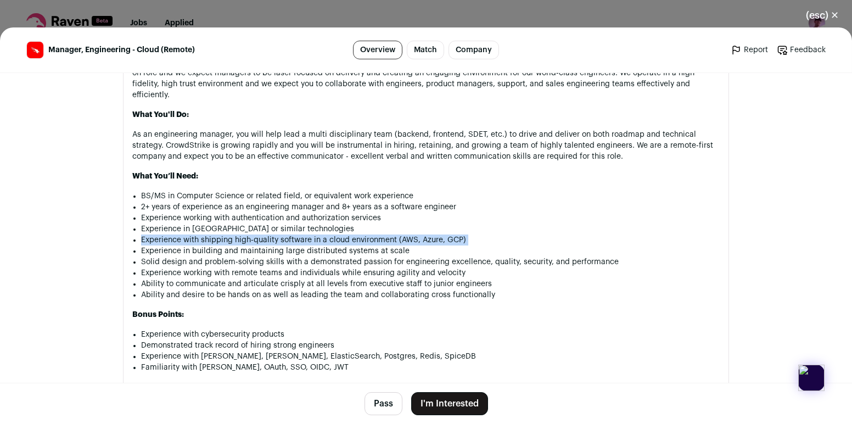
scroll to position [685, 0]
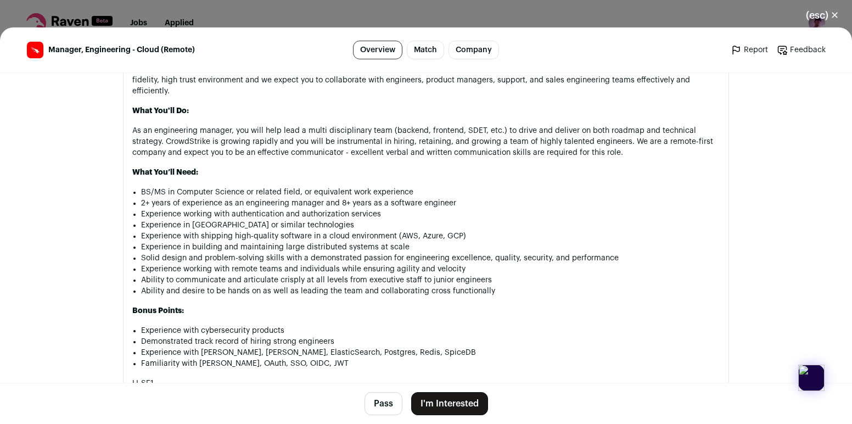
click at [370, 241] on li "Experience in building and maintaining large distributed systems at scale" at bounding box center [430, 246] width 578 height 11
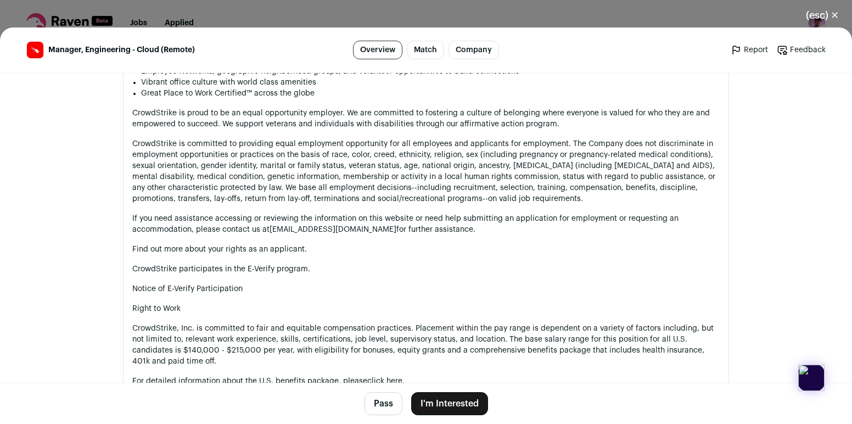
scroll to position [1155, 0]
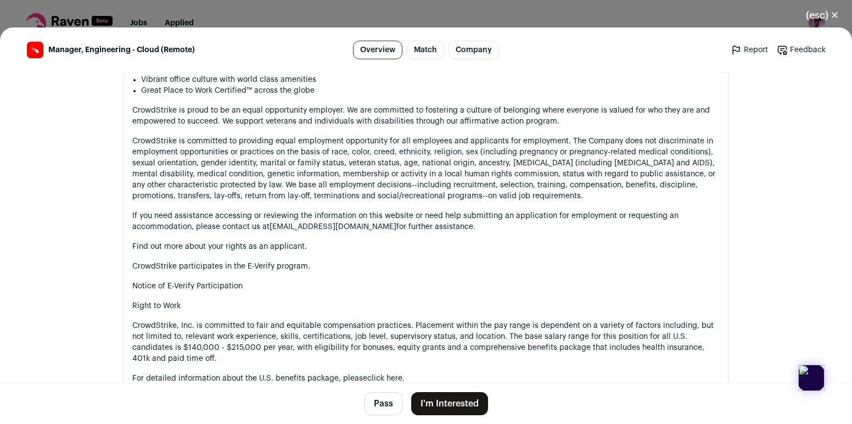
click at [374, 320] on p "CrowdStrike, Inc. is committed to fair and equitable compensation practices. Pl…" at bounding box center [425, 342] width 587 height 44
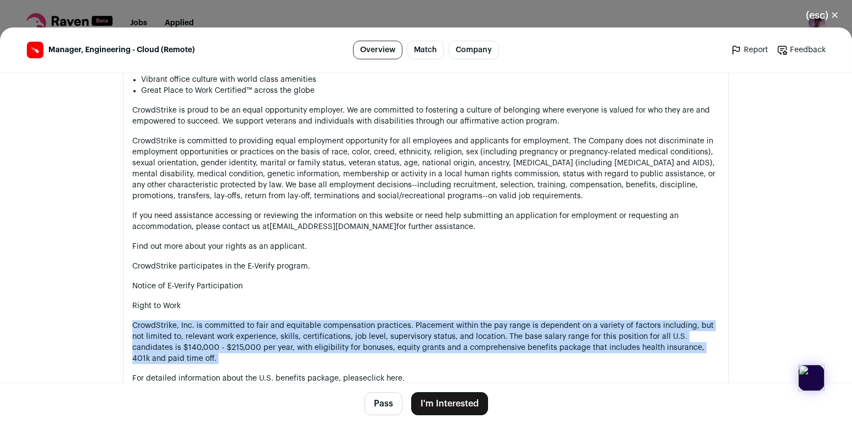
click at [374, 320] on p "CrowdStrike, Inc. is committed to fair and equitable compensation practices. Pl…" at bounding box center [425, 342] width 587 height 44
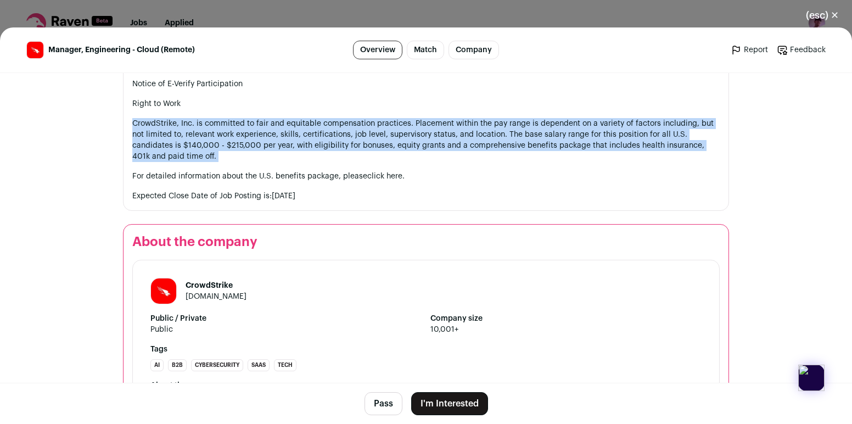
scroll to position [1422, 0]
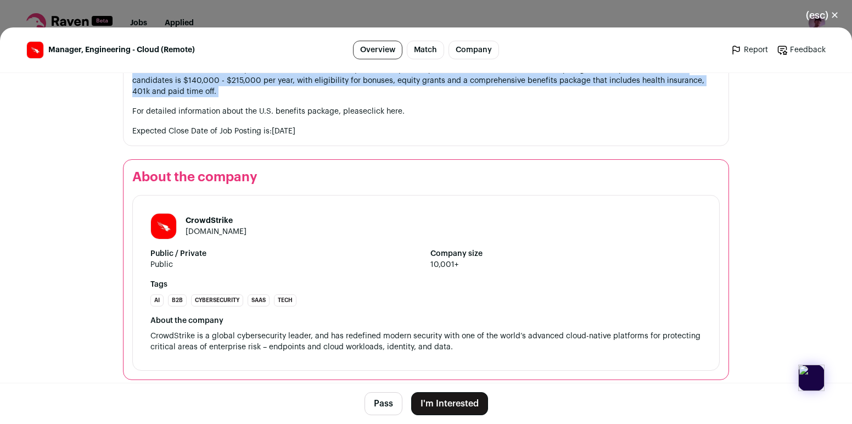
click at [827, 21] on button "(esc) ✕" at bounding box center [822, 15] width 59 height 24
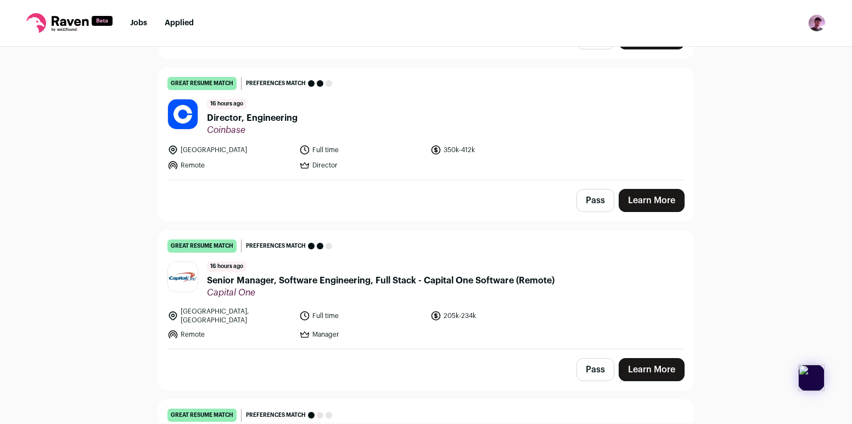
scroll to position [257, 0]
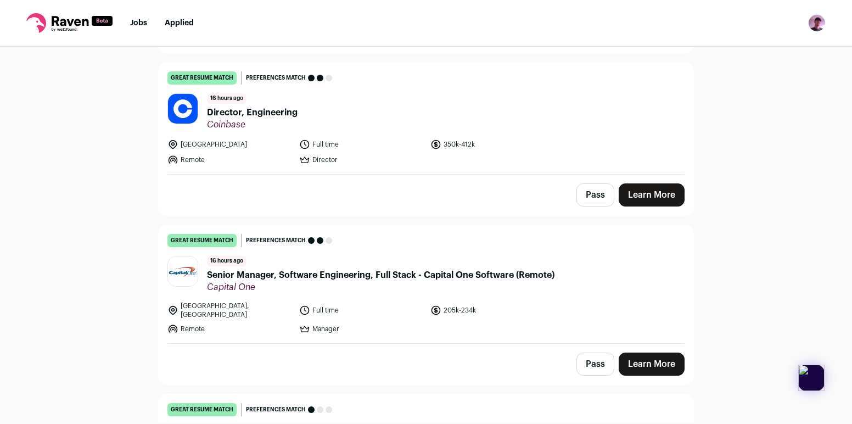
click at [599, 188] on button "Pass" at bounding box center [595, 194] width 38 height 23
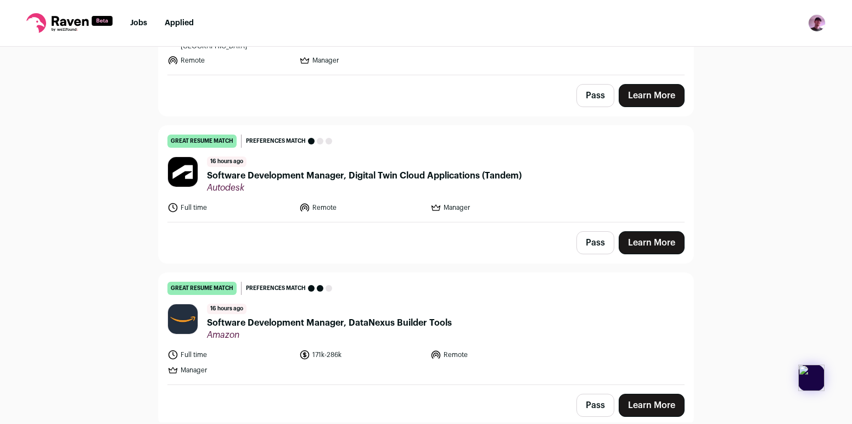
scroll to position [561, 0]
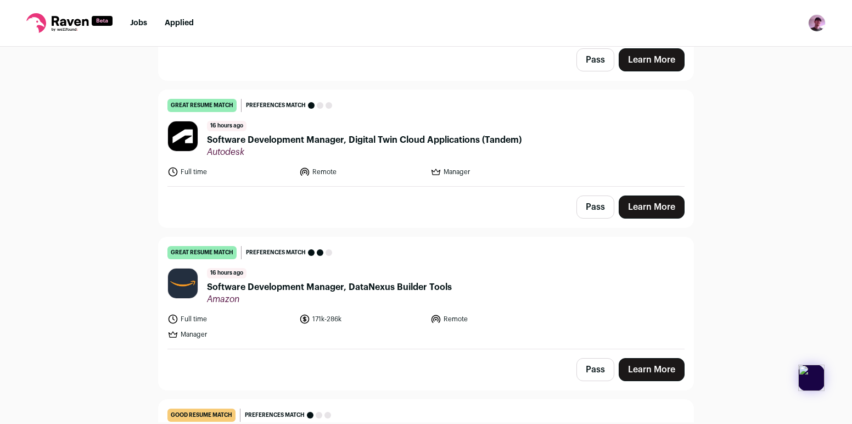
click at [397, 134] on span "Software Development Manager, Digital Twin Cloud Applications (Tandem)" at bounding box center [364, 139] width 314 height 13
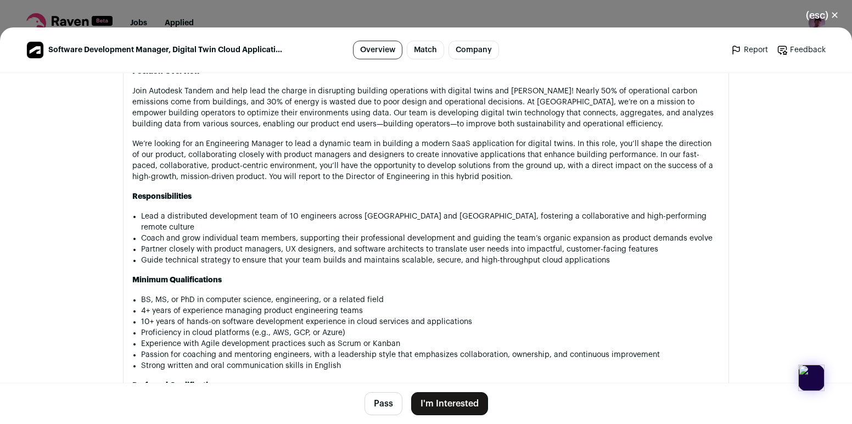
scroll to position [578, 0]
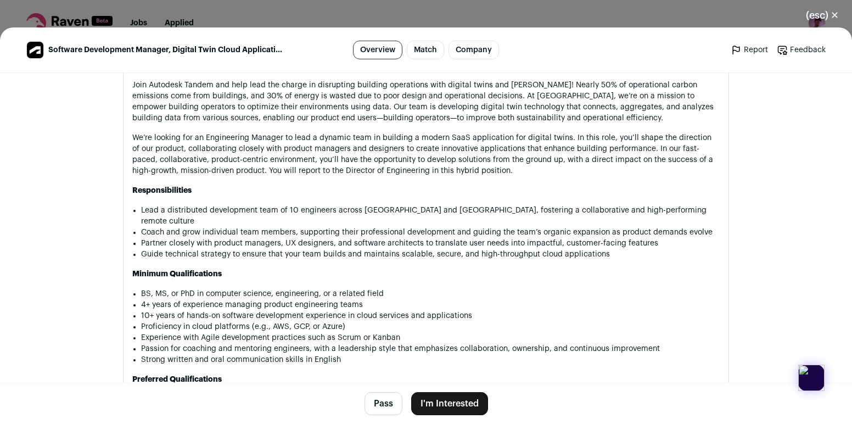
click at [378, 104] on p "Join Autodesk Tandem and help lead the charge in disrupting building operations…" at bounding box center [425, 102] width 587 height 44
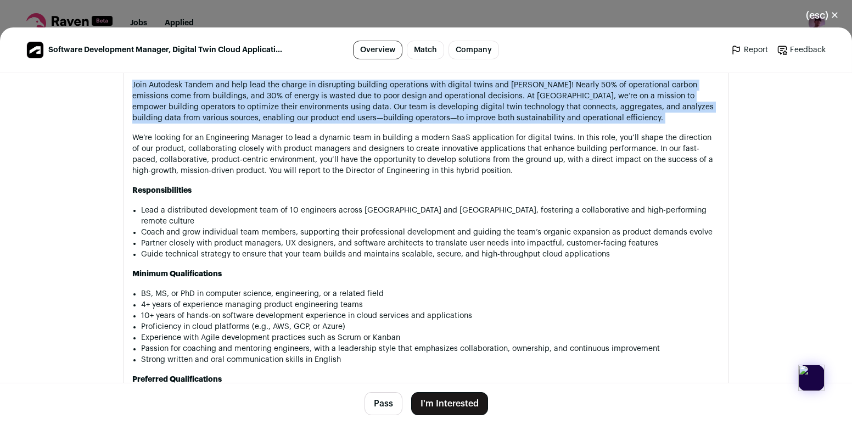
click at [378, 104] on p "Join Autodesk Tandem and help lead the charge in disrupting building operations…" at bounding box center [425, 102] width 587 height 44
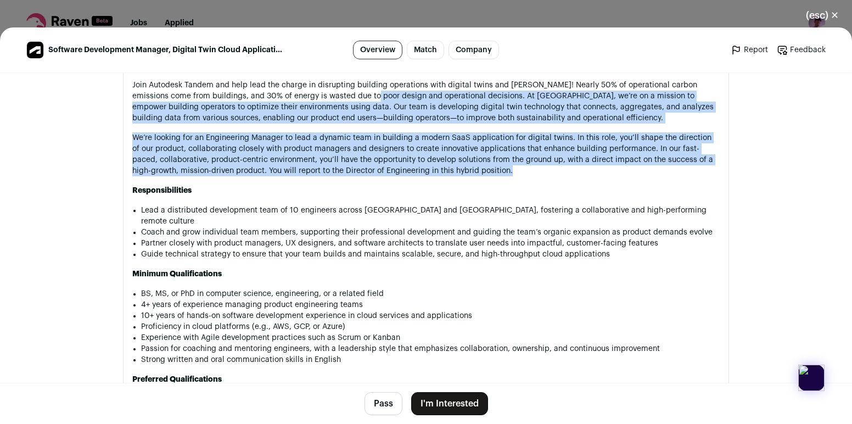
drag, startPoint x: 337, startPoint y: 94, endPoint x: 424, endPoint y: 182, distance: 123.8
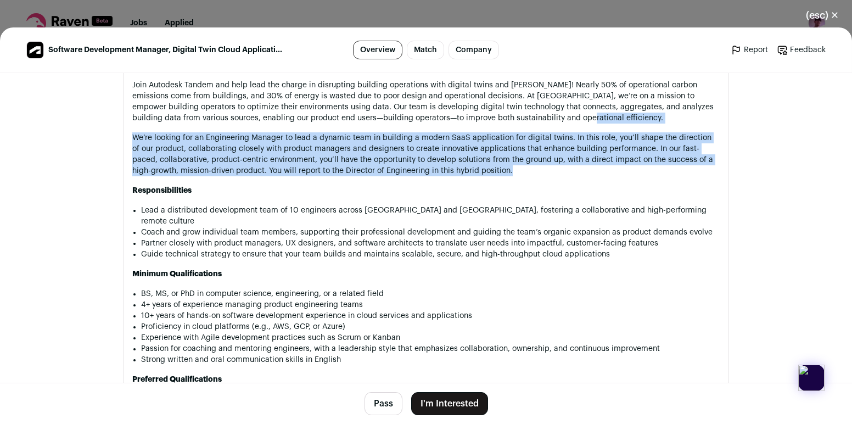
drag, startPoint x: 535, startPoint y: 172, endPoint x: 535, endPoint y: 126, distance: 46.7
drag, startPoint x: 535, startPoint y: 126, endPoint x: 543, endPoint y: 181, distance: 56.1
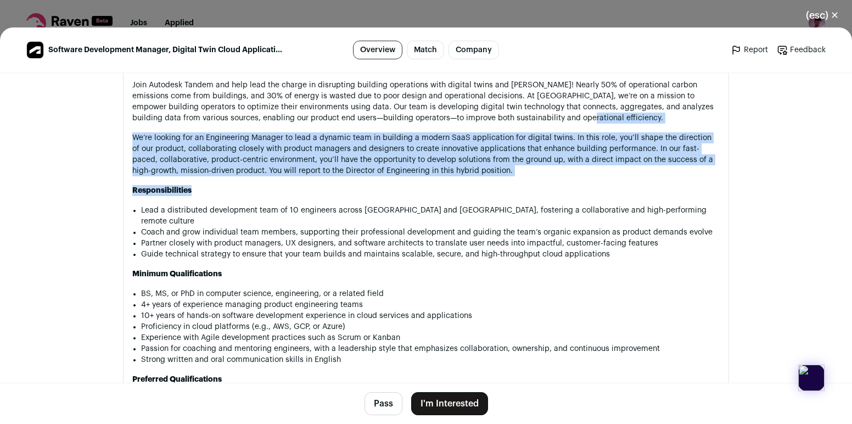
drag, startPoint x: 540, startPoint y: 175, endPoint x: 540, endPoint y: 125, distance: 49.9
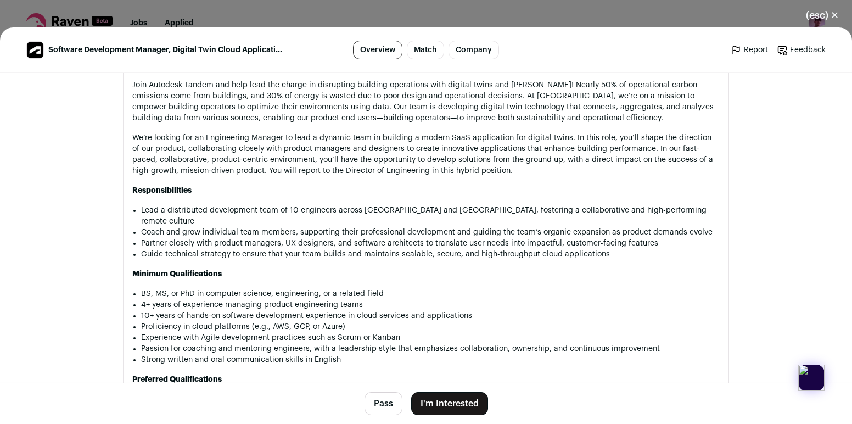
click at [520, 238] on li "Partner closely with product managers, UX designers, and software architects to…" at bounding box center [430, 243] width 578 height 11
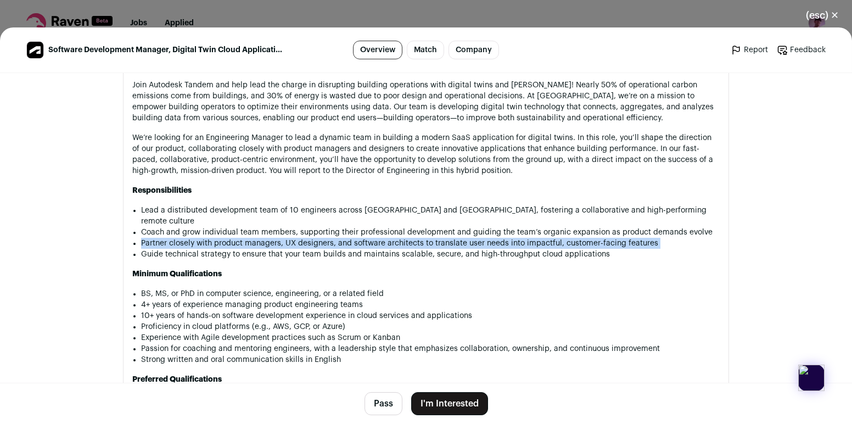
click at [520, 238] on li "Partner closely with product managers, UX designers, and software architects to…" at bounding box center [430, 243] width 578 height 11
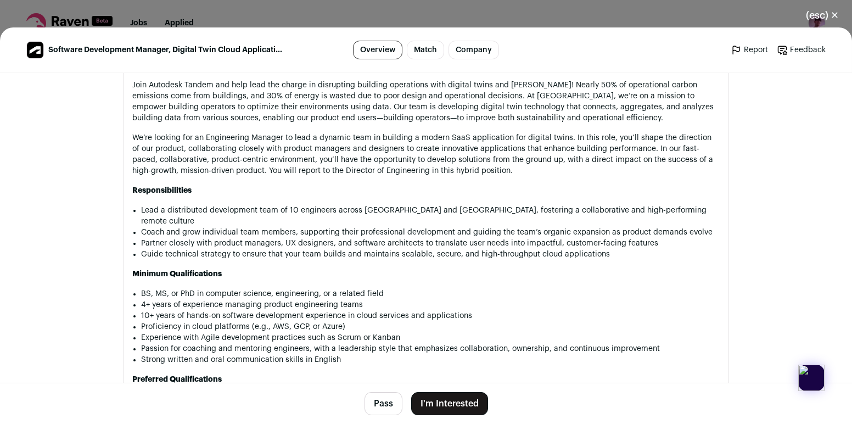
click at [515, 227] on li "Coach and grow individual team members, supporting their professional developme…" at bounding box center [430, 232] width 578 height 11
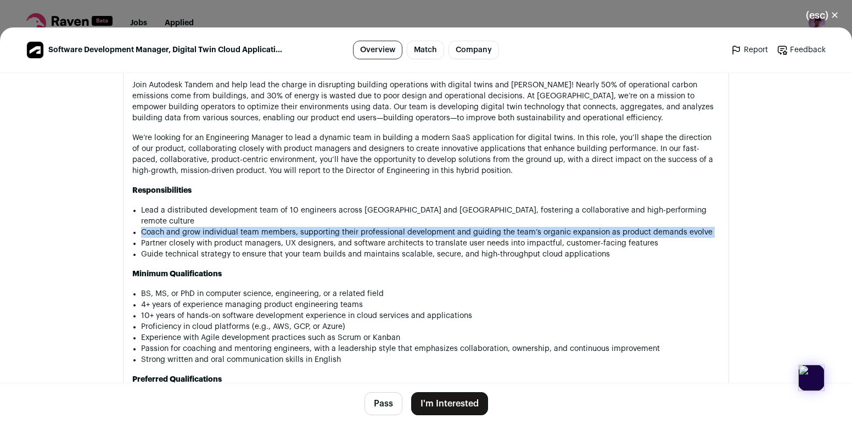
click at [515, 227] on li "Coach and grow individual team members, supporting their professional developme…" at bounding box center [430, 232] width 578 height 11
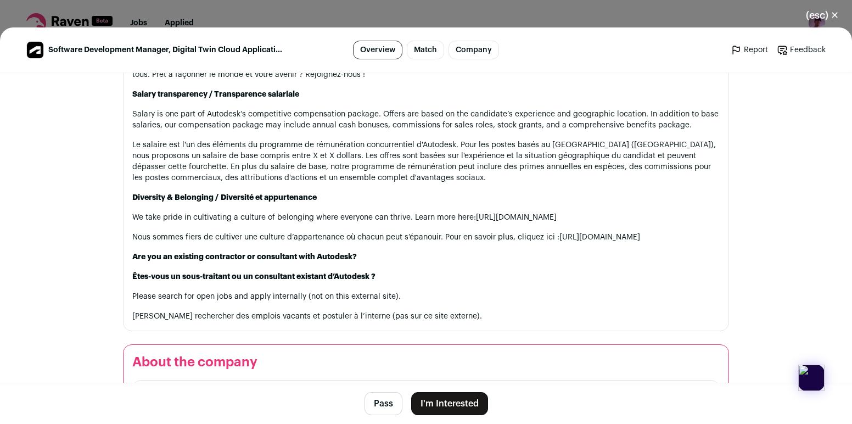
scroll to position [1175, 0]
click at [451, 401] on button "I'm Interested" at bounding box center [449, 403] width 77 height 23
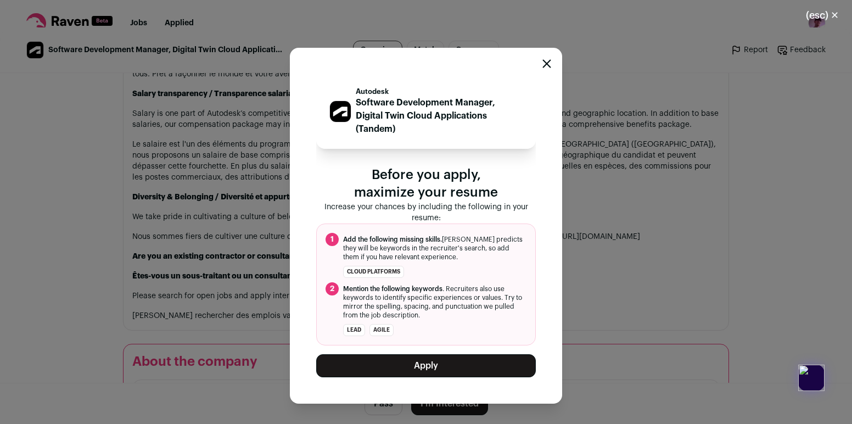
click at [471, 366] on button "Apply" at bounding box center [426, 365] width 220 height 23
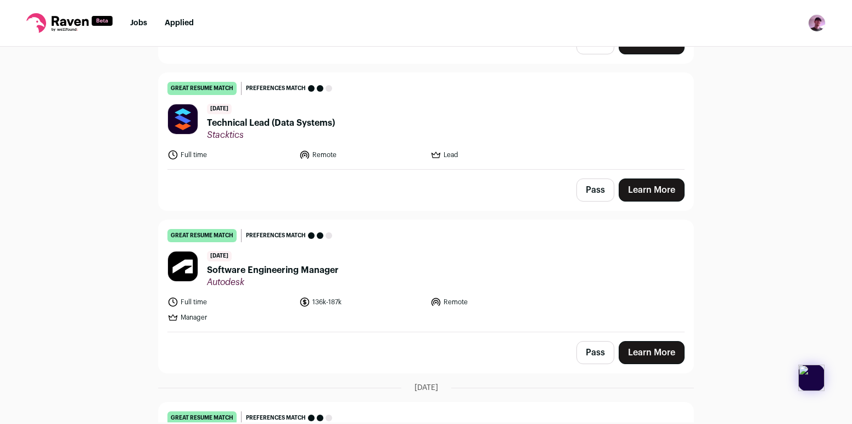
scroll to position [3983, 0]
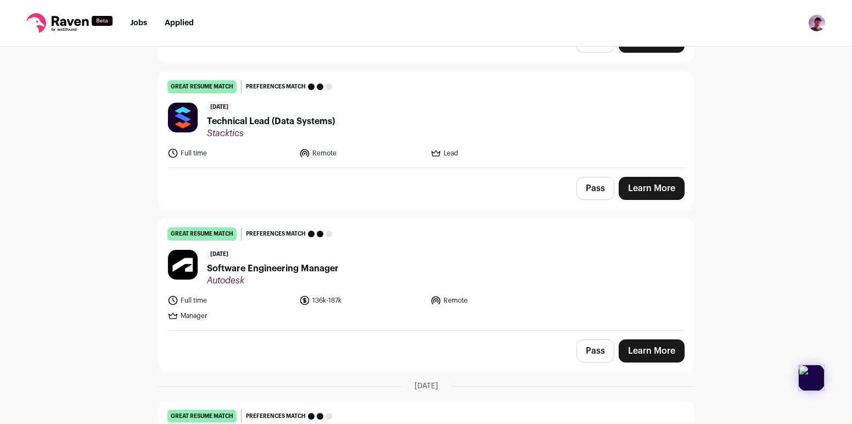
click at [587, 339] on button "Pass" at bounding box center [595, 350] width 38 height 23
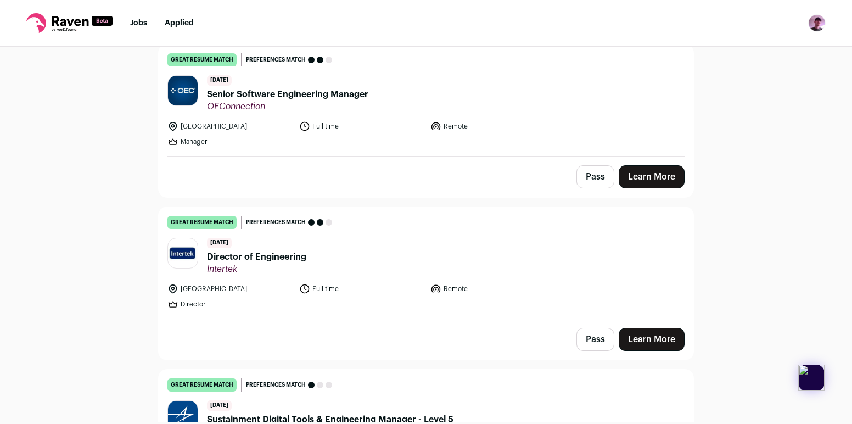
scroll to position [4784, 0]
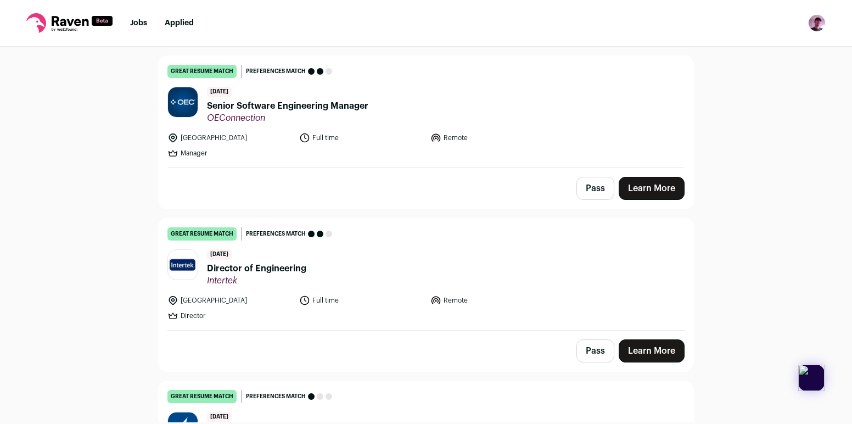
click at [288, 275] on span "Intertek" at bounding box center [256, 280] width 99 height 11
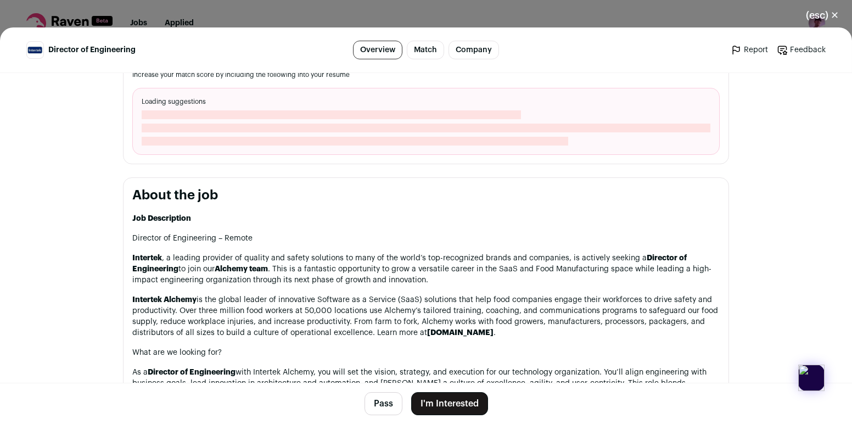
scroll to position [402, 0]
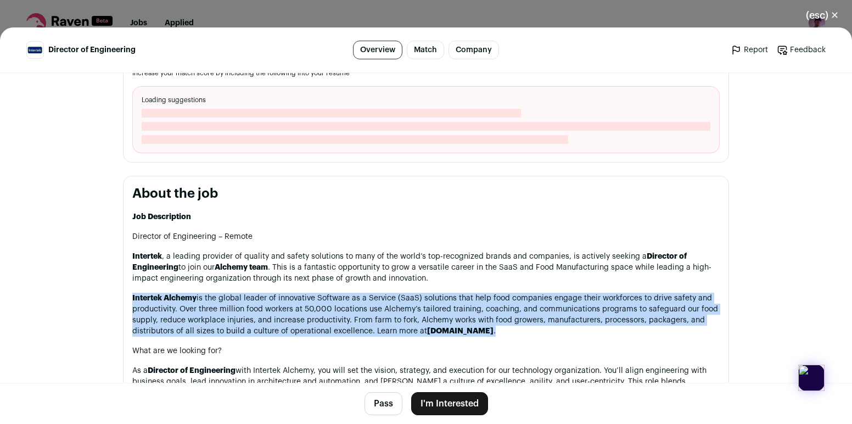
drag, startPoint x: 543, startPoint y: 331, endPoint x: 548, endPoint y: 276, distance: 55.1
click at [548, 276] on p "Intertek , a leading provider of quality and safety solutions to many of the wo…" at bounding box center [425, 267] width 587 height 33
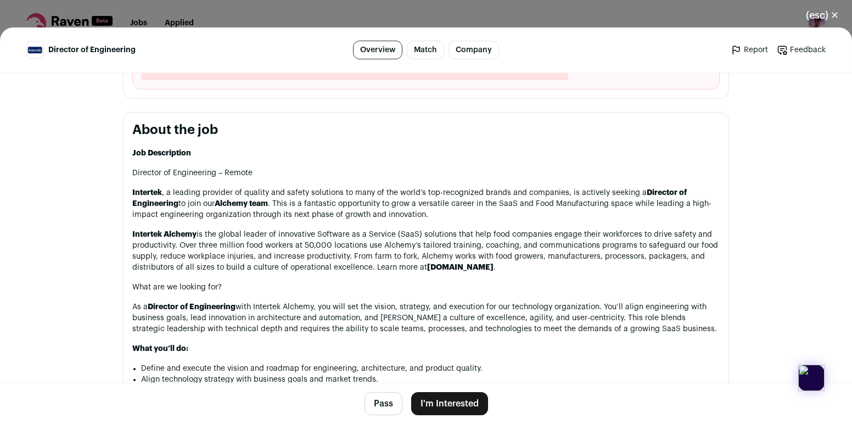
scroll to position [467, 0]
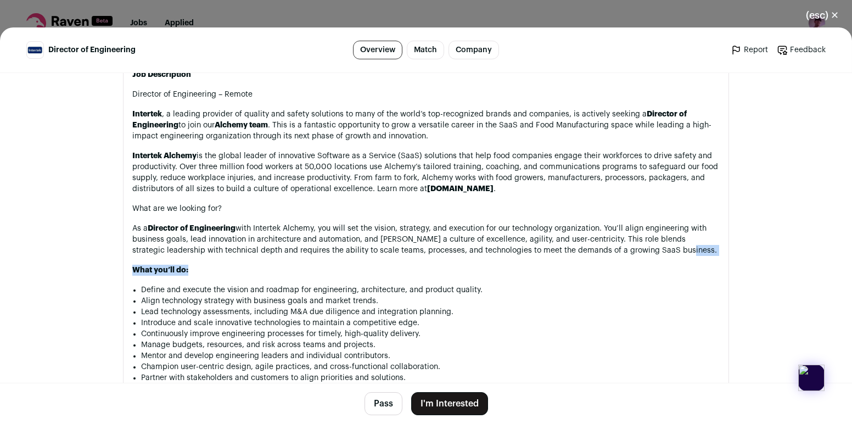
drag, startPoint x: 649, startPoint y: 280, endPoint x: 647, endPoint y: 252, distance: 28.1
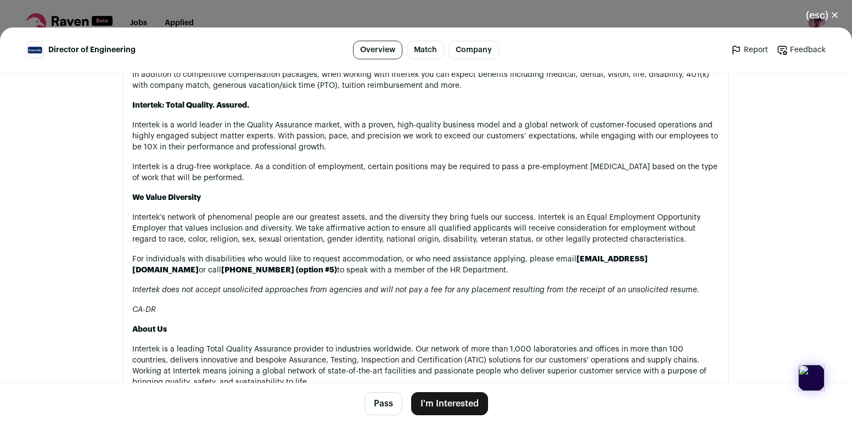
scroll to position [1187, 0]
drag, startPoint x: 597, startPoint y: 269, endPoint x: 608, endPoint y: 195, distance: 75.4
click at [608, 195] on p "We Value Diversity" at bounding box center [425, 196] width 587 height 11
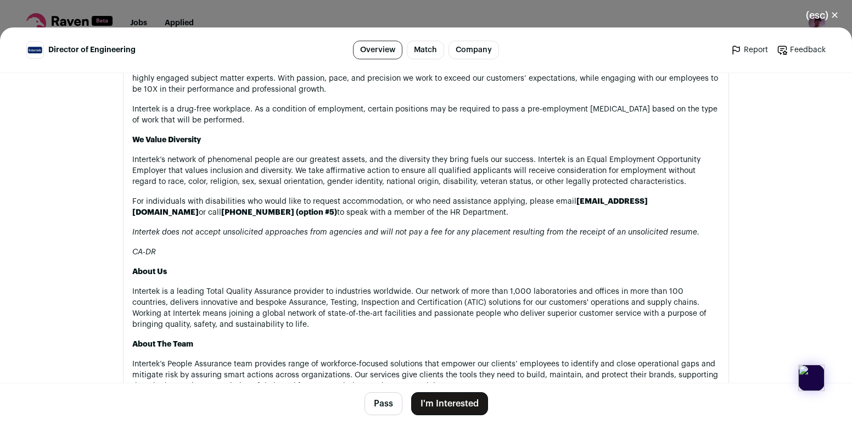
scroll to position [1249, 0]
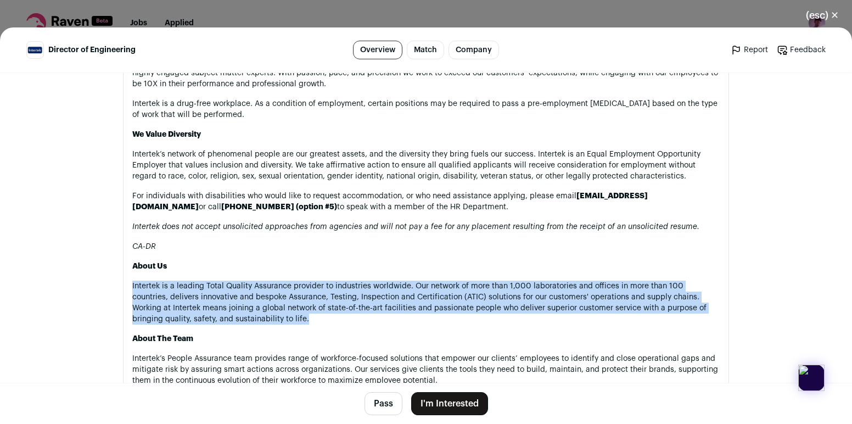
drag, startPoint x: 559, startPoint y: 328, endPoint x: 559, endPoint y: 271, distance: 57.1
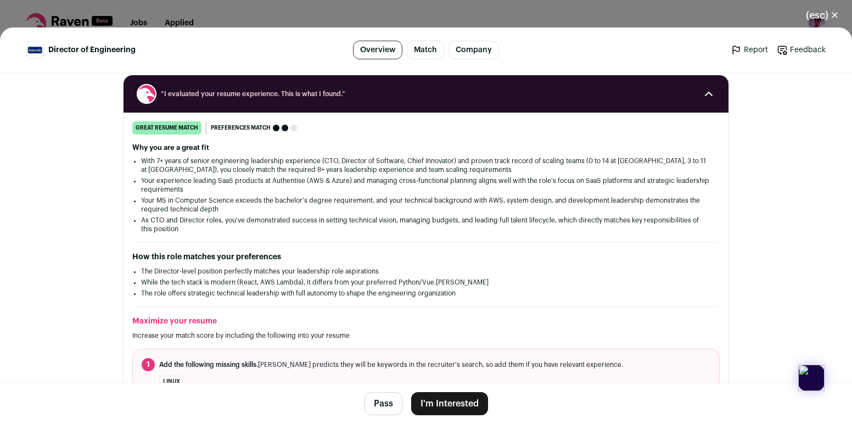
scroll to position [0, 0]
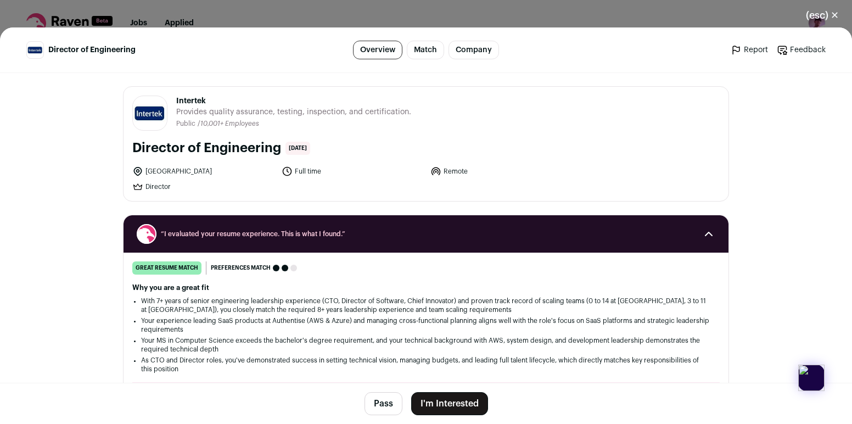
drag, startPoint x: 134, startPoint y: 144, endPoint x: 279, endPoint y: 140, distance: 145.0
click at [279, 140] on div "Intertek intertek.com Public / Private Public Company size 10,001+ Tags Financi…" at bounding box center [425, 144] width 605 height 114
copy h1 "Director of Engineering"
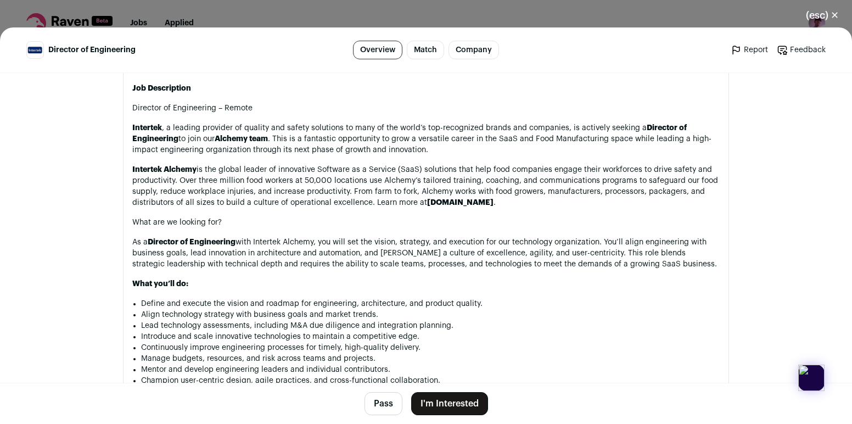
scroll to position [553, 0]
click at [457, 395] on button "I'm Interested" at bounding box center [449, 403] width 77 height 23
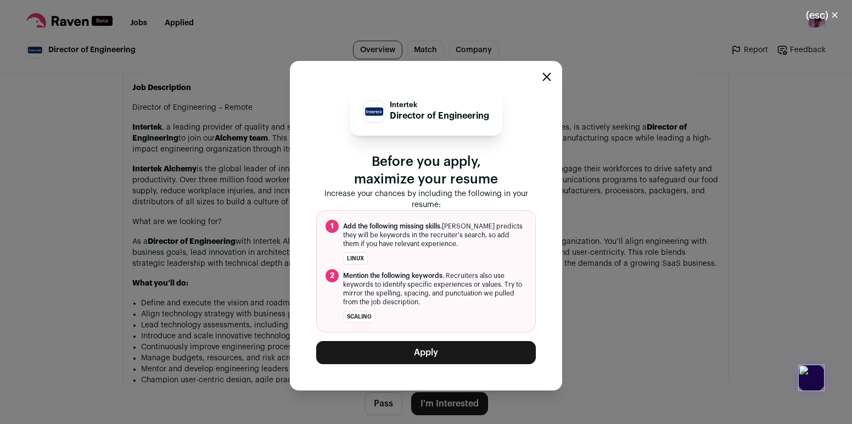
click at [444, 360] on button "Apply" at bounding box center [426, 352] width 220 height 23
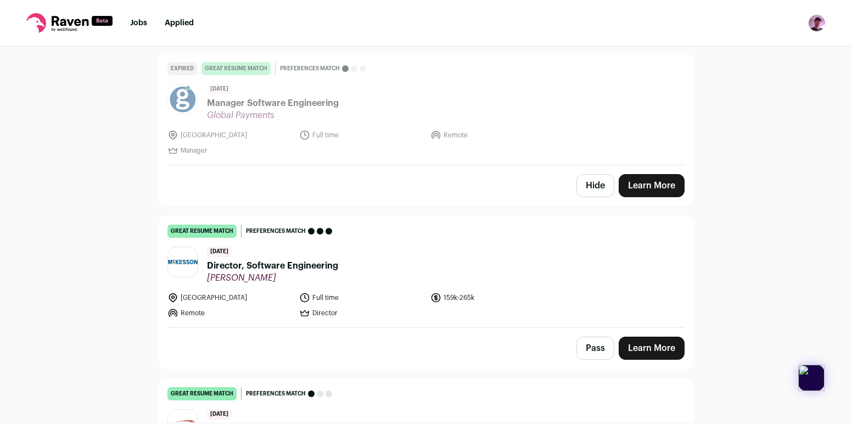
scroll to position [19678, 0]
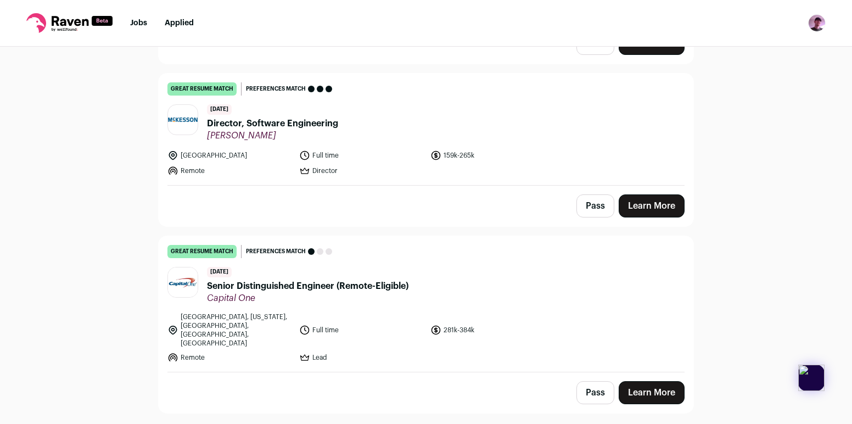
click at [586, 381] on button "Pass" at bounding box center [595, 392] width 38 height 23
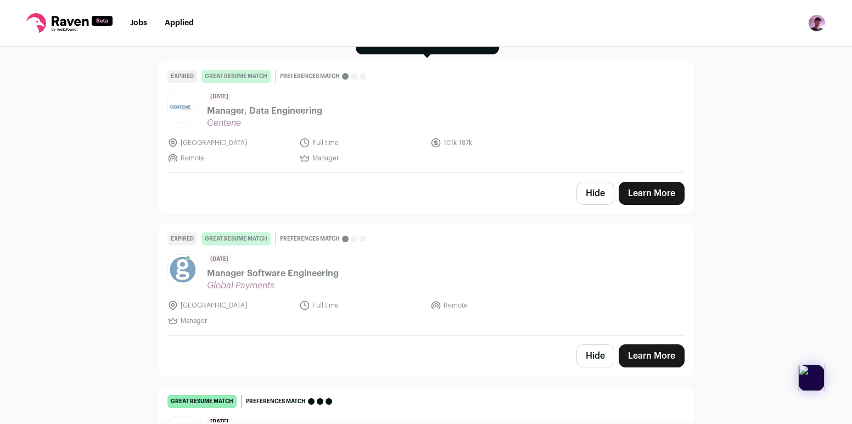
scroll to position [19678, 0]
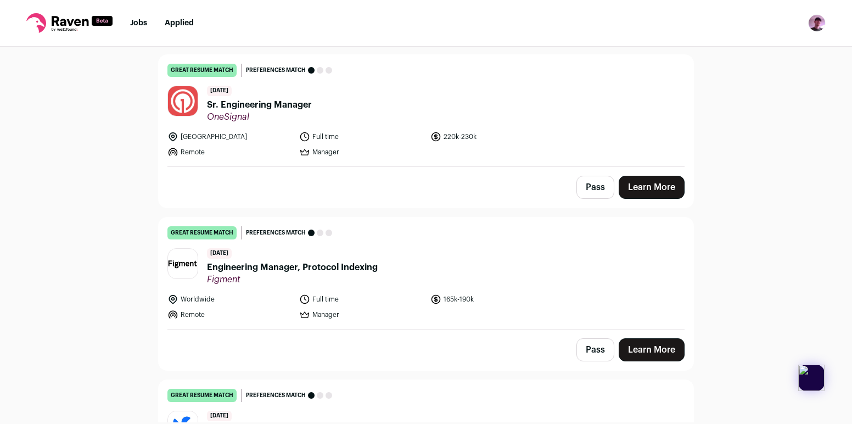
scroll to position [16746, 0]
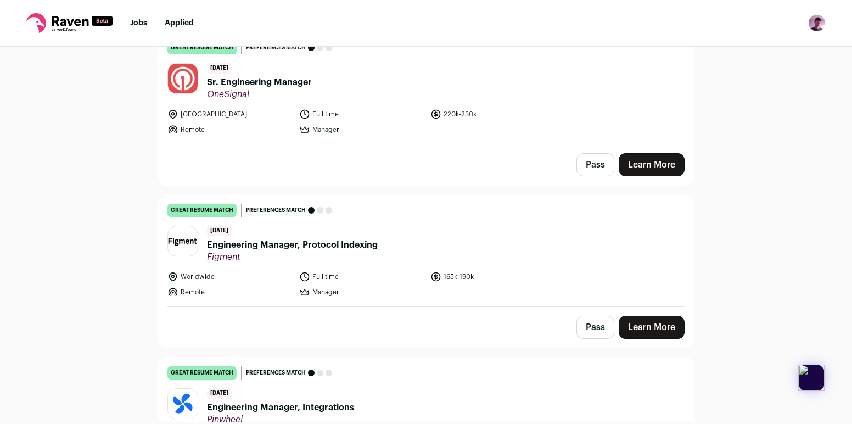
click at [350, 238] on span "Engineering Manager, Protocol Indexing" at bounding box center [292, 244] width 171 height 13
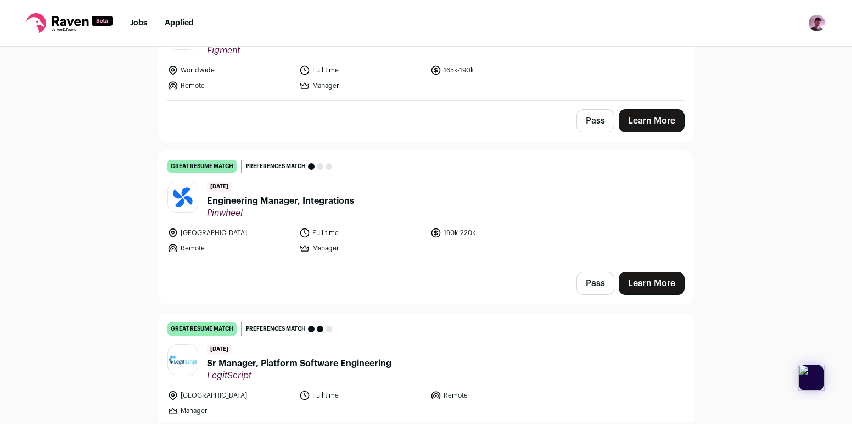
scroll to position [16950, 0]
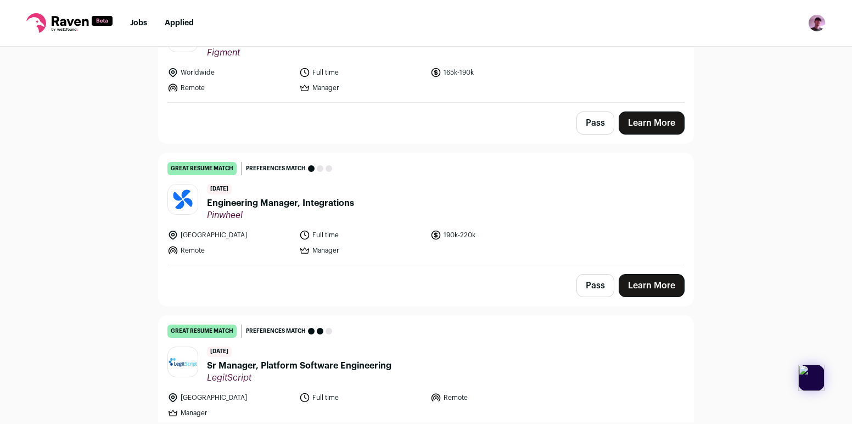
click at [297, 196] on span "Engineering Manager, Integrations" at bounding box center [280, 202] width 147 height 13
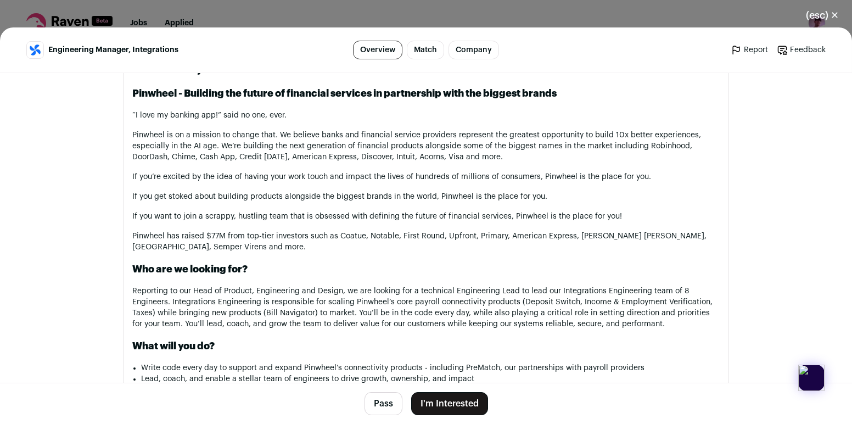
scroll to position [567, 0]
click at [462, 307] on p "Reporting to our Head of Product, Engineering and Design, we are looking for a …" at bounding box center [425, 308] width 587 height 44
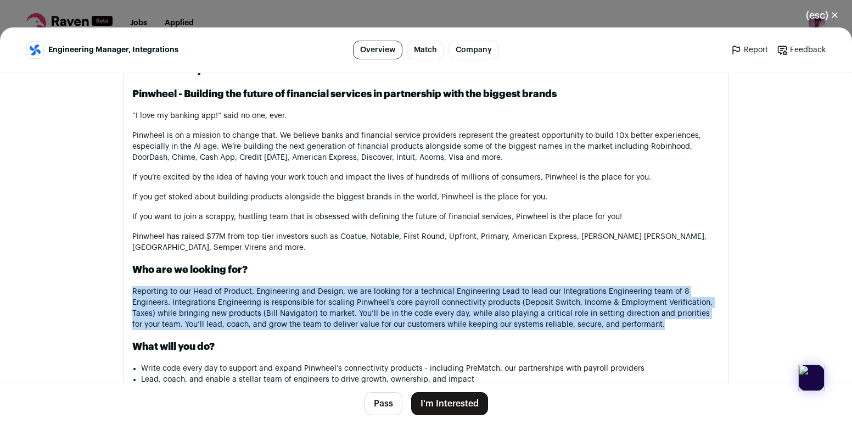
click at [462, 307] on p "Reporting to our Head of Product, Engineering and Design, we are looking for a …" at bounding box center [425, 308] width 587 height 44
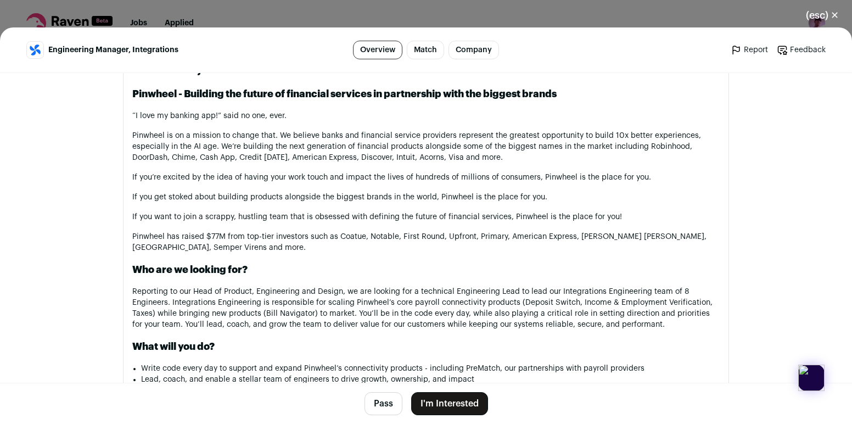
click at [468, 297] on p "Reporting to our Head of Product, Engineering and Design, we are looking for a …" at bounding box center [425, 308] width 587 height 44
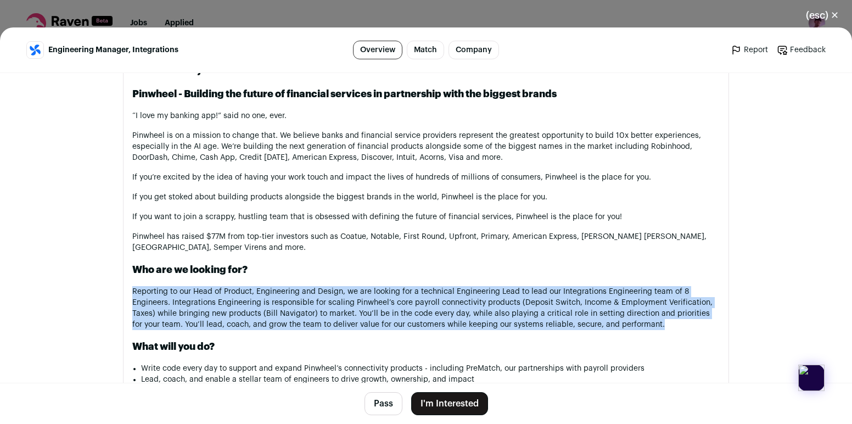
click at [468, 297] on p "Reporting to our Head of Product, Engineering and Design, we are looking for a …" at bounding box center [425, 308] width 587 height 44
click at [474, 308] on p "Reporting to our Head of Product, Engineering and Design, we are looking for a …" at bounding box center [425, 308] width 587 height 44
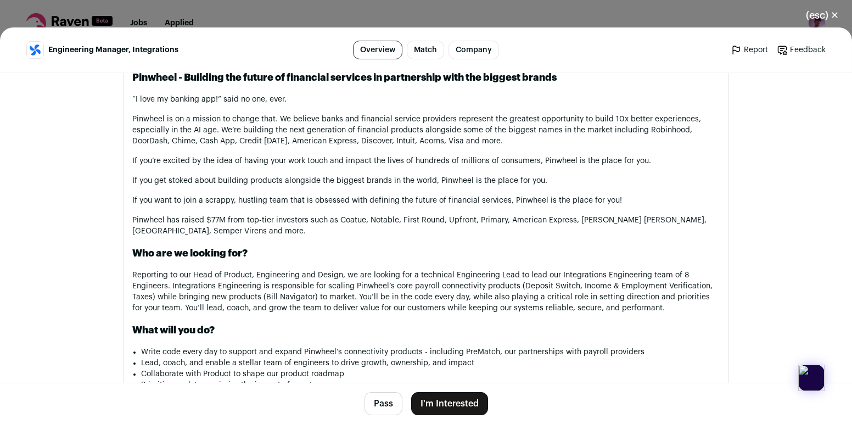
scroll to position [584, 0]
